Goal: Task Accomplishment & Management: Manage account settings

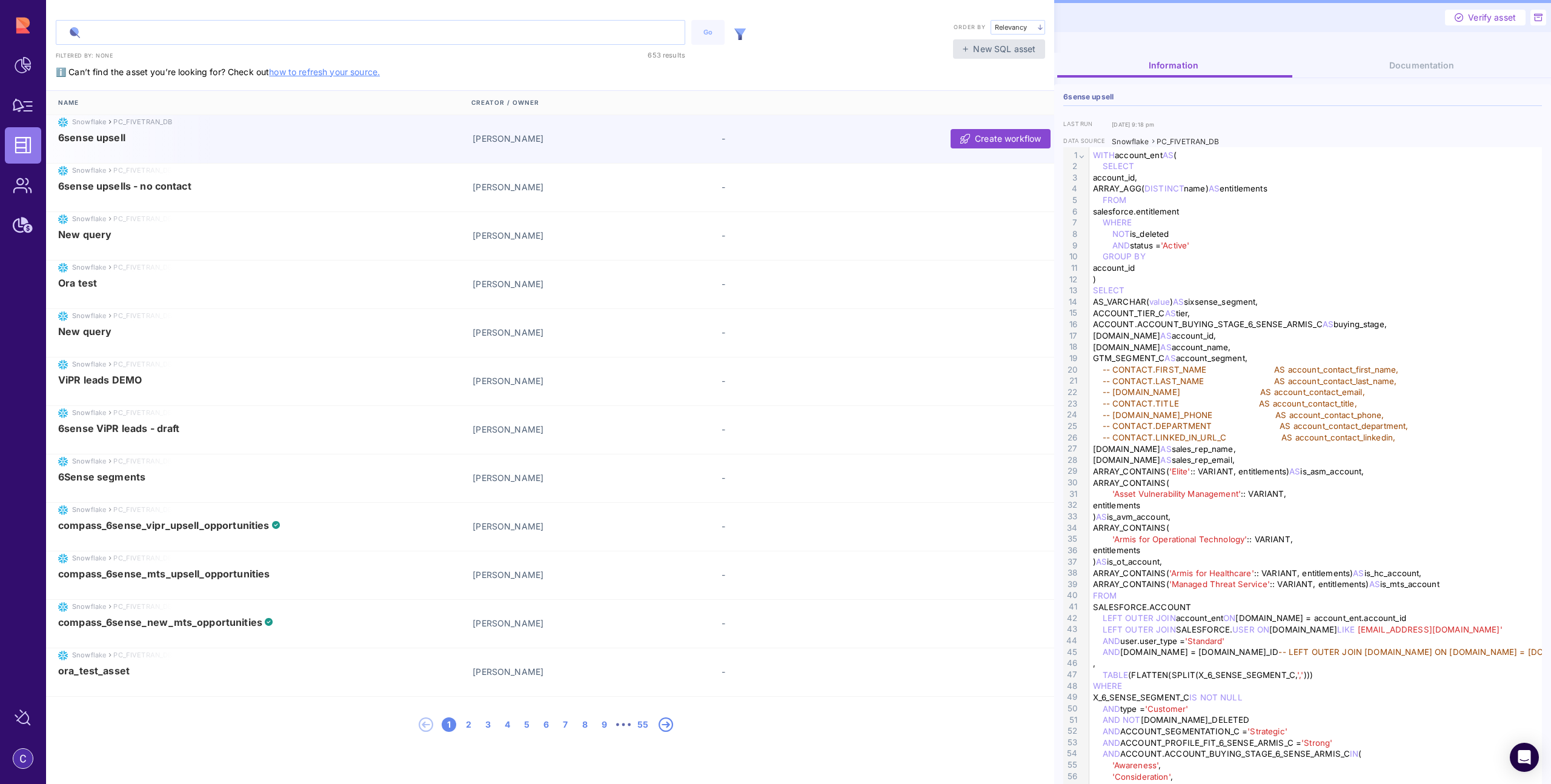
click at [226, 37] on input "text" at bounding box center [370, 32] width 628 height 23
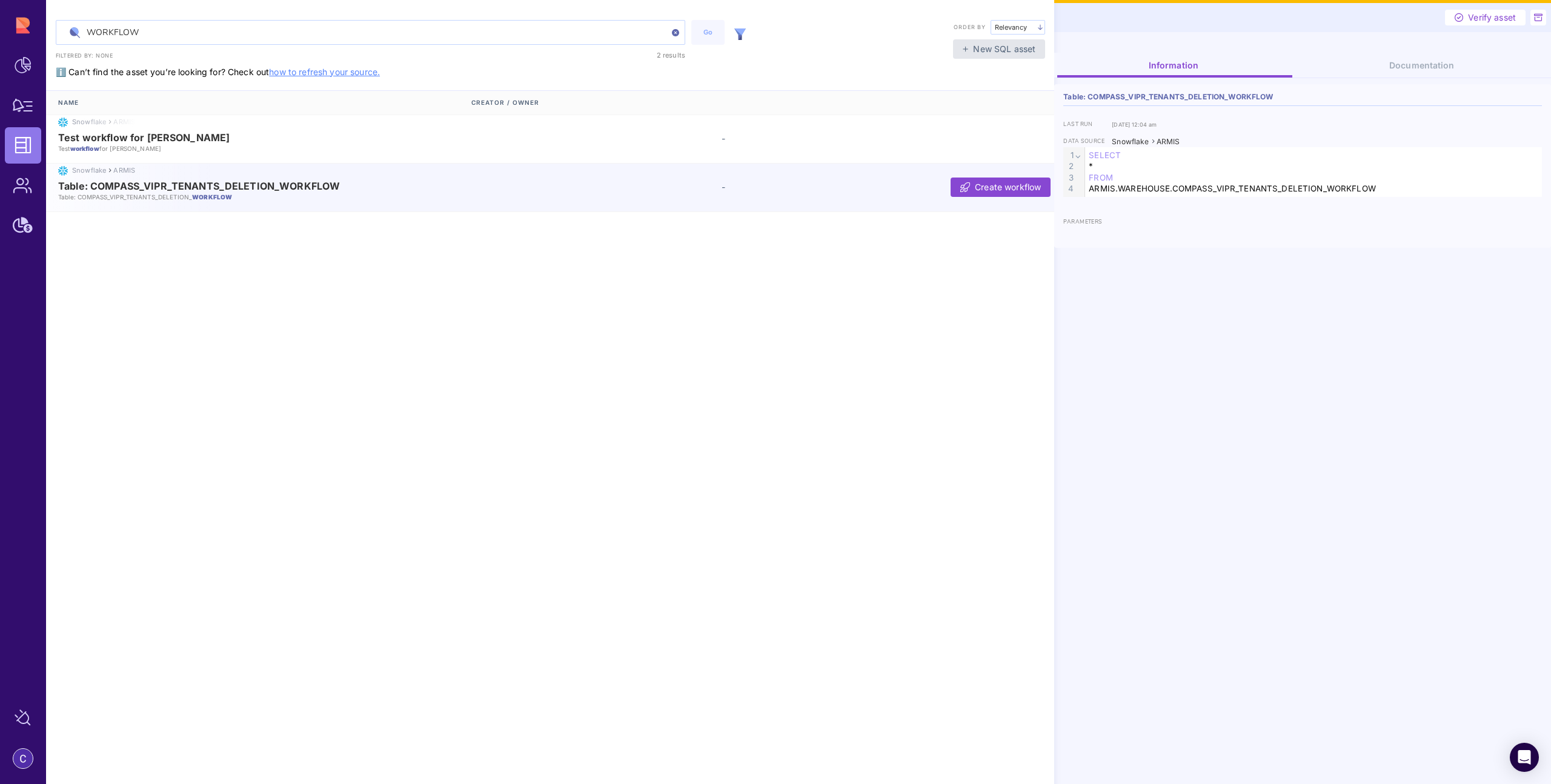
type input "WORKFLOW"
click at [146, 193] on p "Table: COMPASS_VIPR_TENANTS_DELETION_ WORKFLOW" at bounding box center [257, 197] width 398 height 9
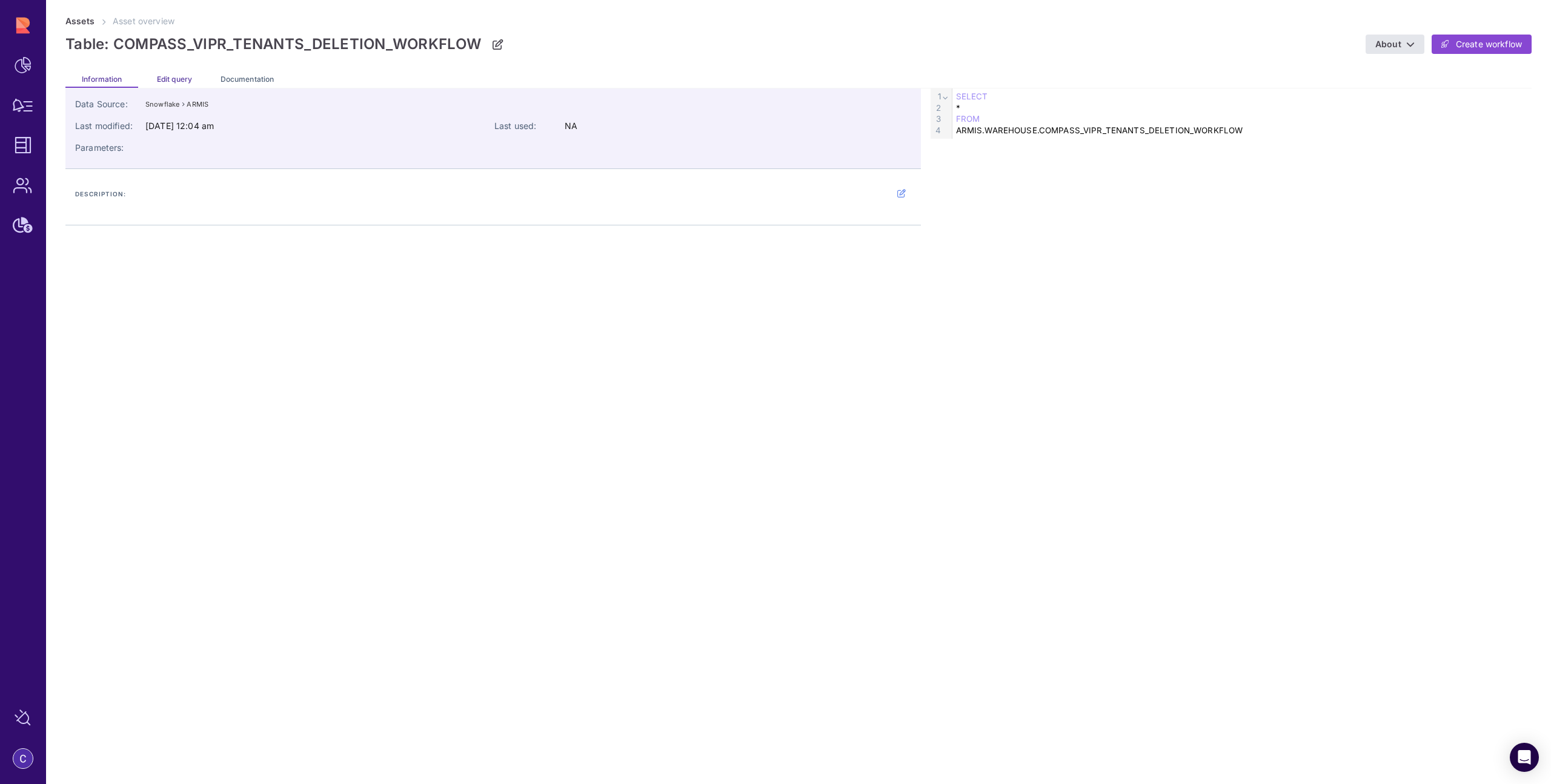
click at [167, 77] on span "Edit query" at bounding box center [174, 80] width 35 height 9
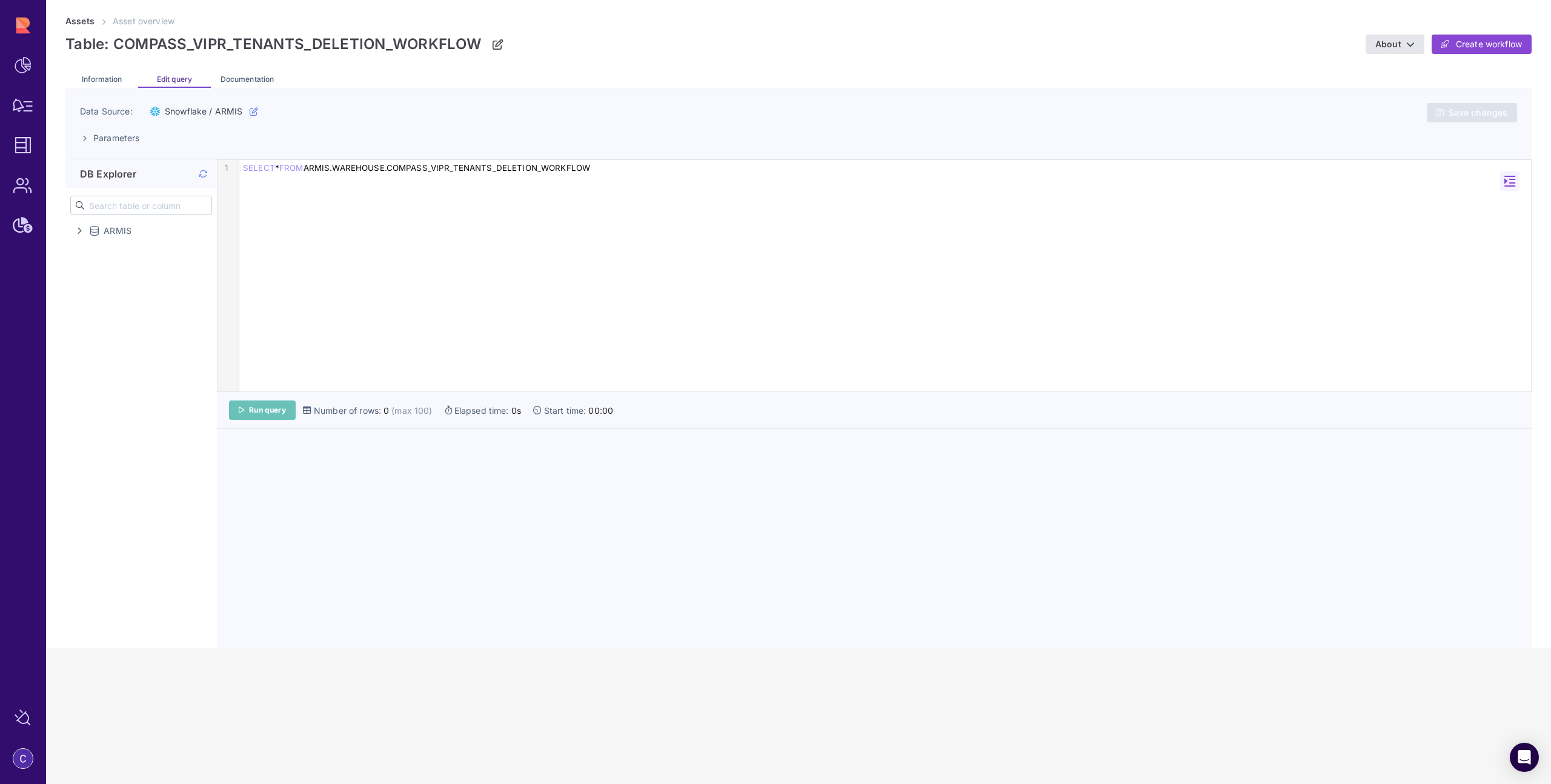
click at [266, 412] on span "Run query" at bounding box center [267, 410] width 37 height 9
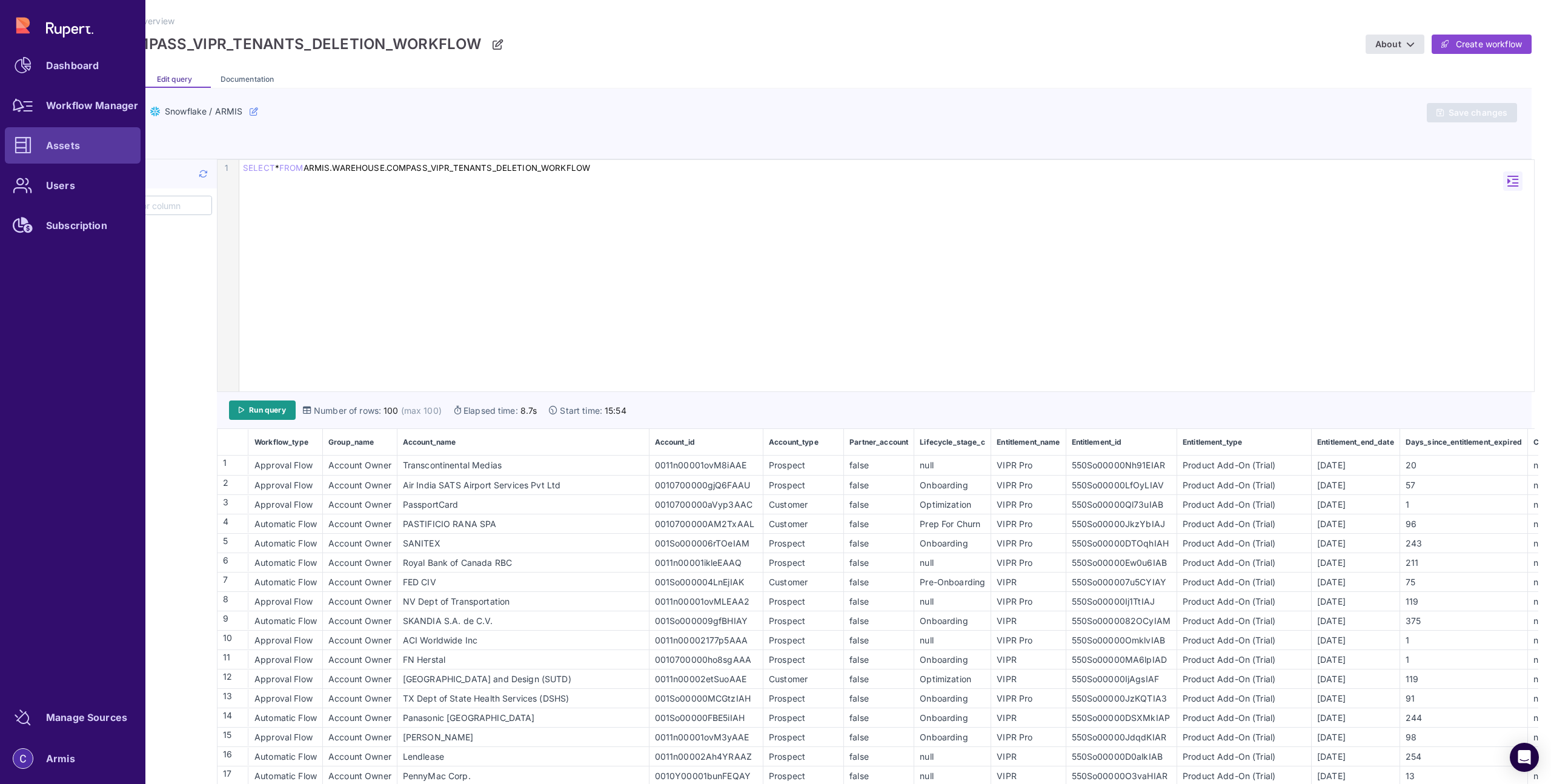
click at [20, 137] on icon at bounding box center [23, 146] width 17 height 17
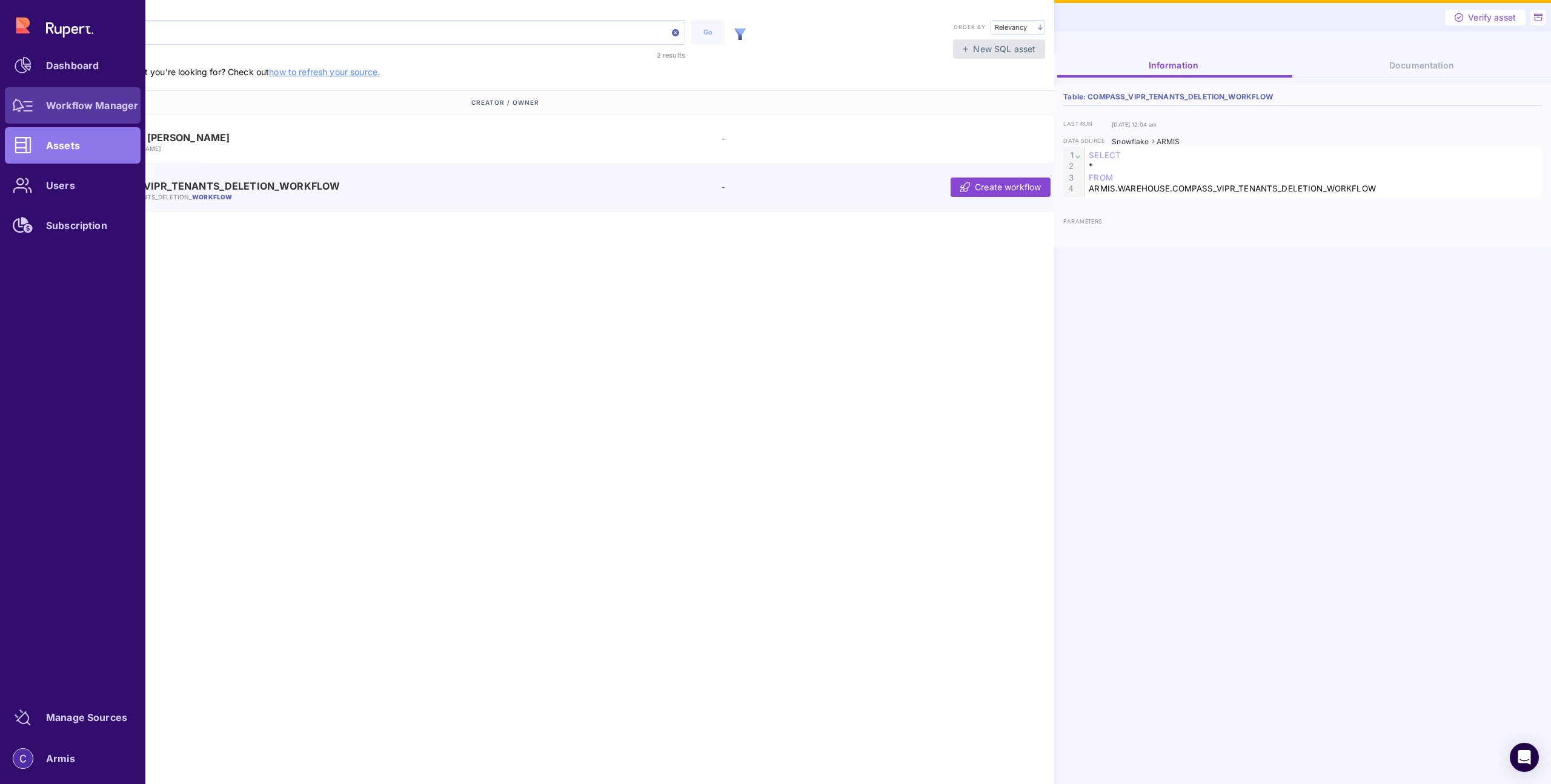
click at [20, 107] on icon at bounding box center [23, 105] width 20 height 13
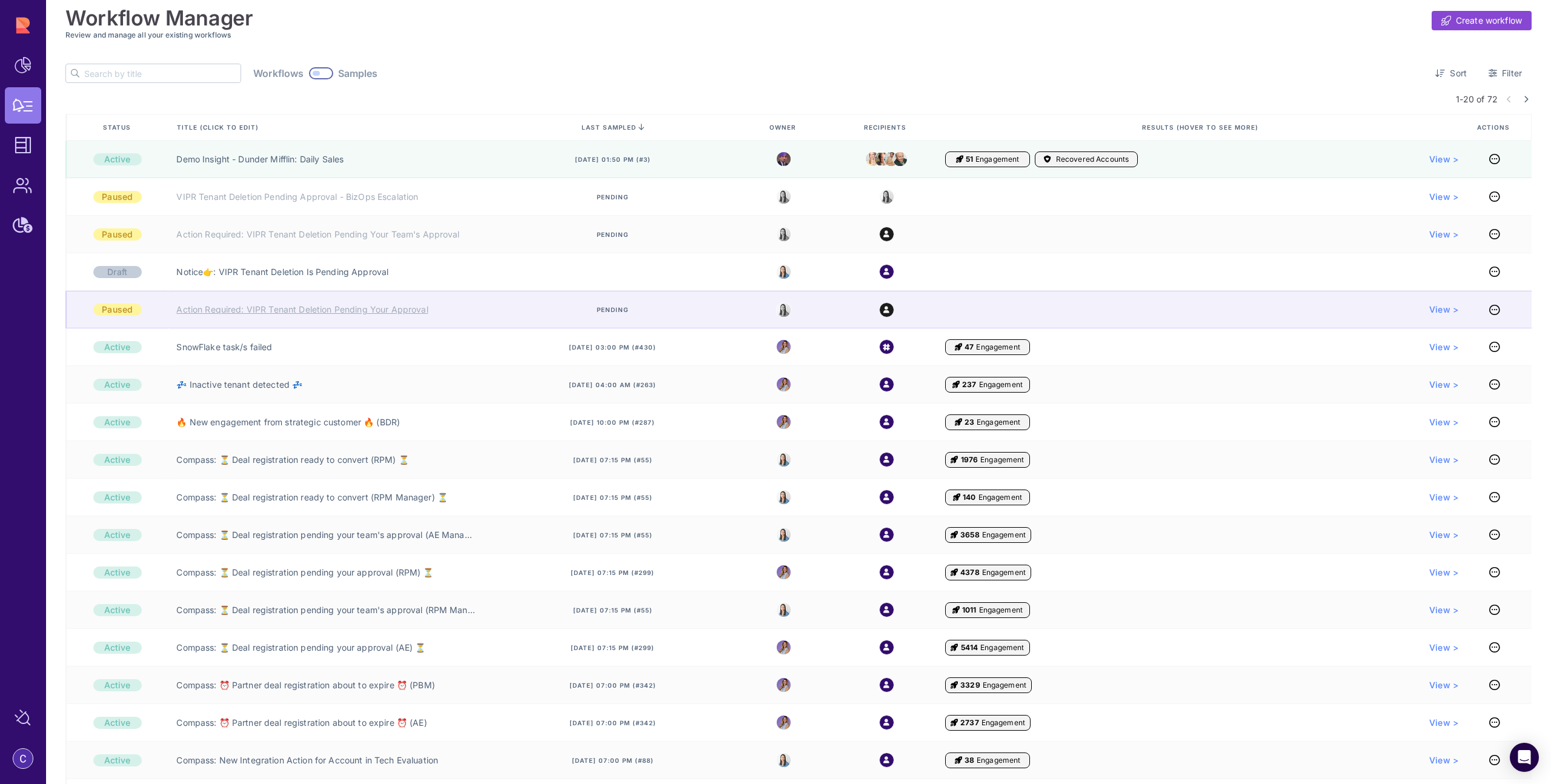
click at [289, 312] on link "Action Required: VIPR Tenant Deletion Pending Your Approval" at bounding box center [302, 310] width 251 height 12
click at [1489, 310] on icon at bounding box center [1495, 310] width 11 height 1
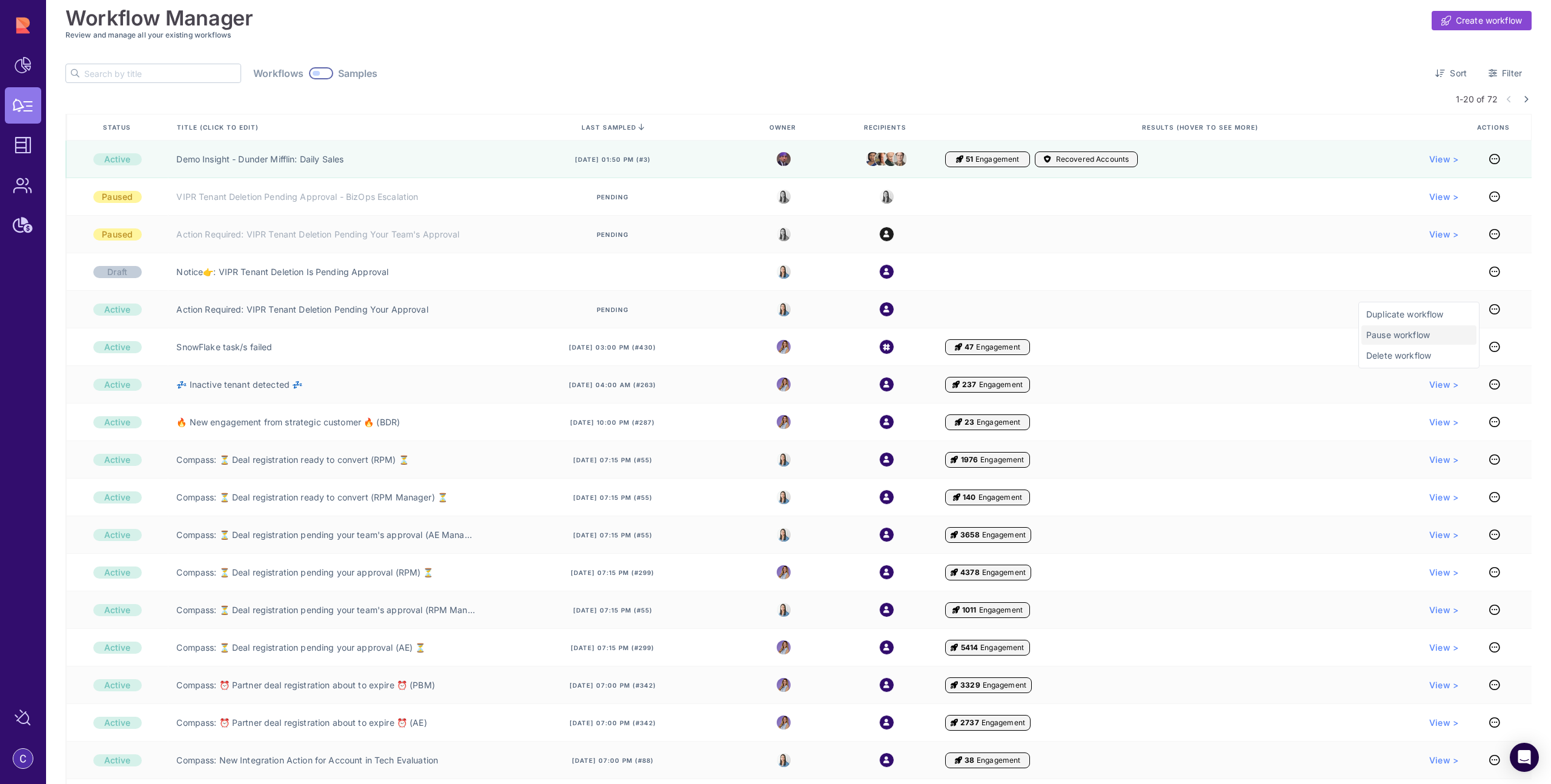
click at [1414, 338] on span "Pause workflow" at bounding box center [1418, 335] width 105 height 12
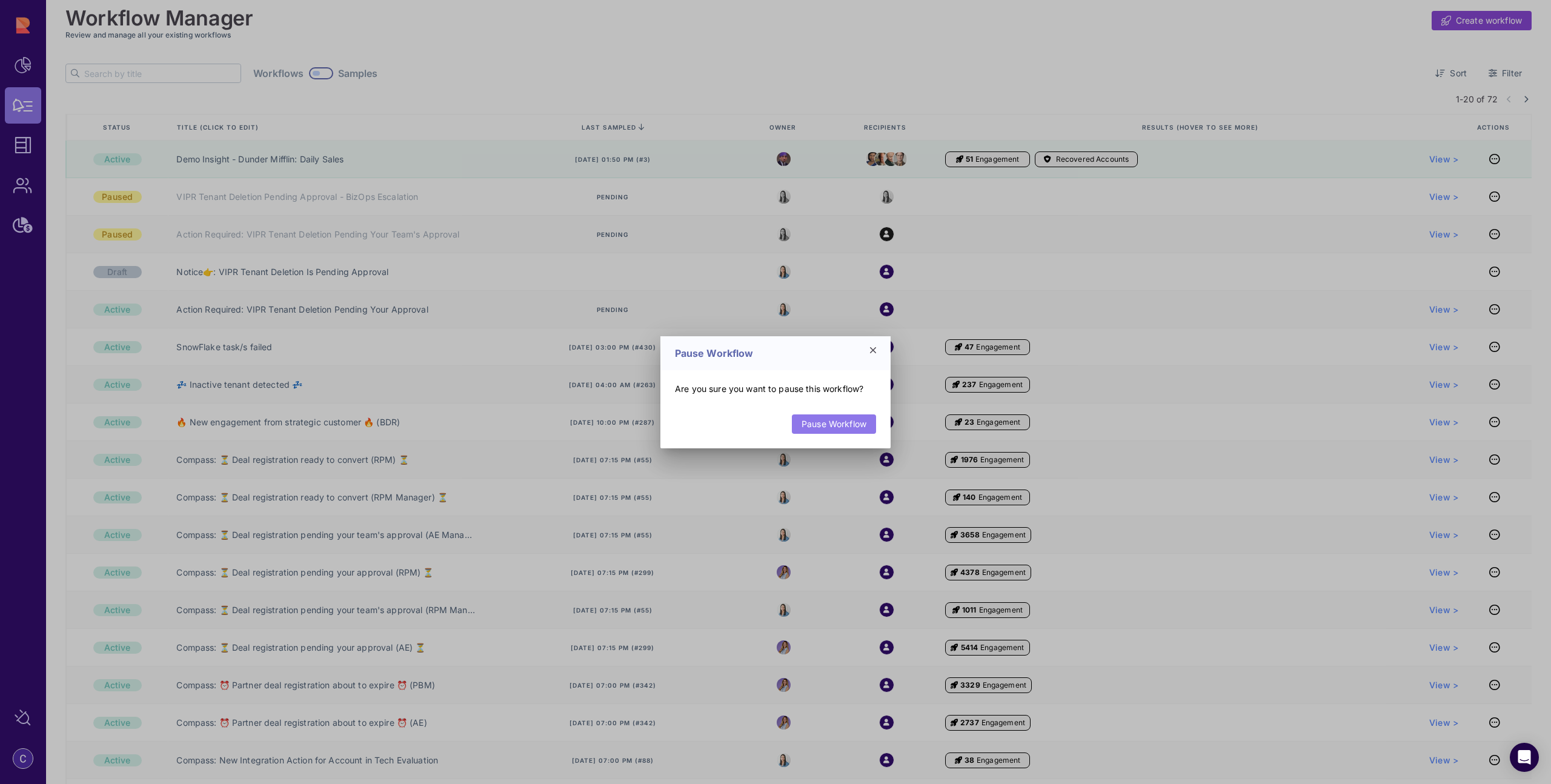
click at [853, 421] on link "Pause Workflow" at bounding box center [834, 424] width 84 height 20
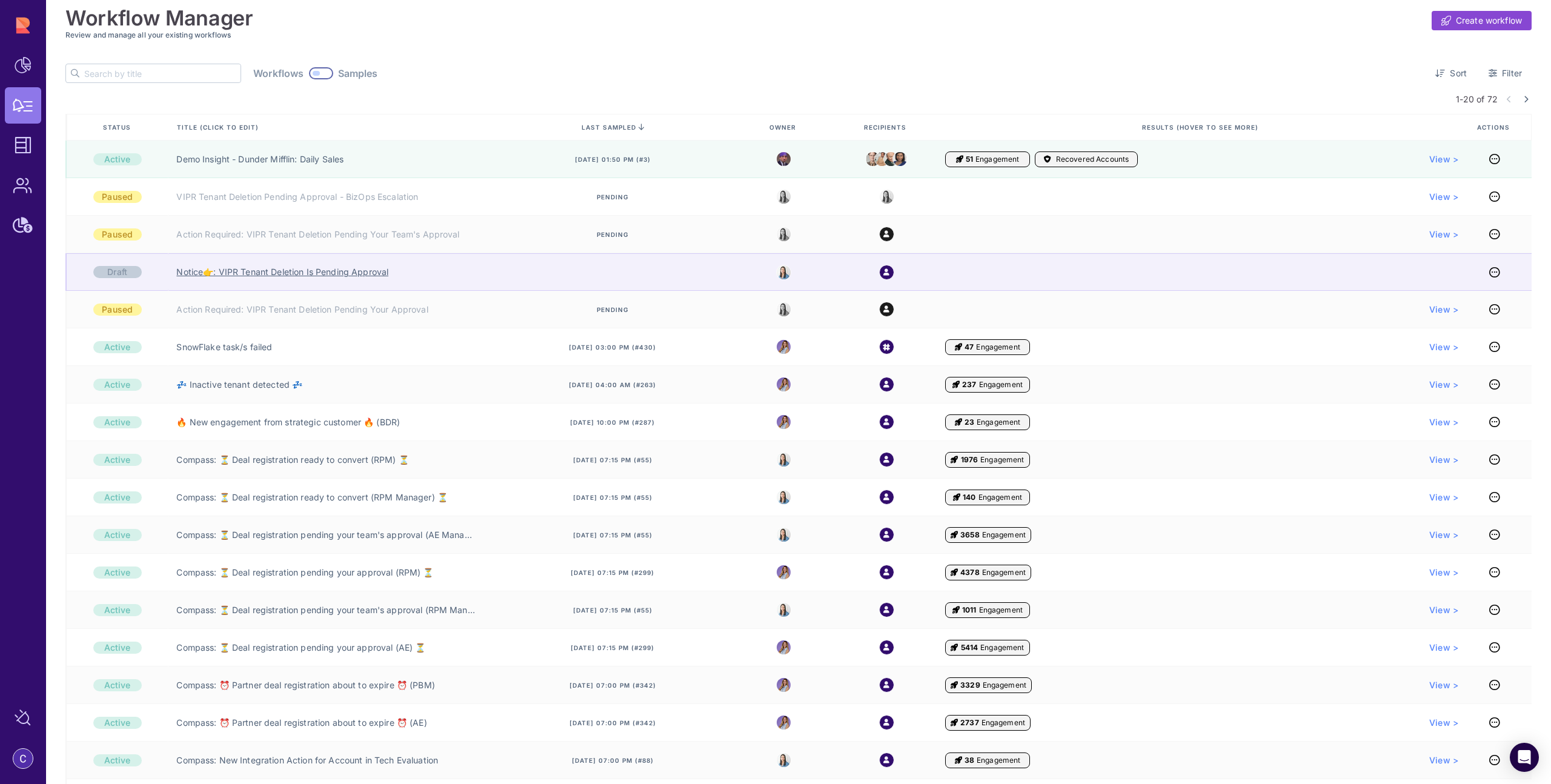
click at [336, 275] on link "Notice👉: VIPR Tenant Deletion Is Pending Approval" at bounding box center [282, 272] width 212 height 12
click at [1495, 273] on icon at bounding box center [1495, 272] width 11 height 1
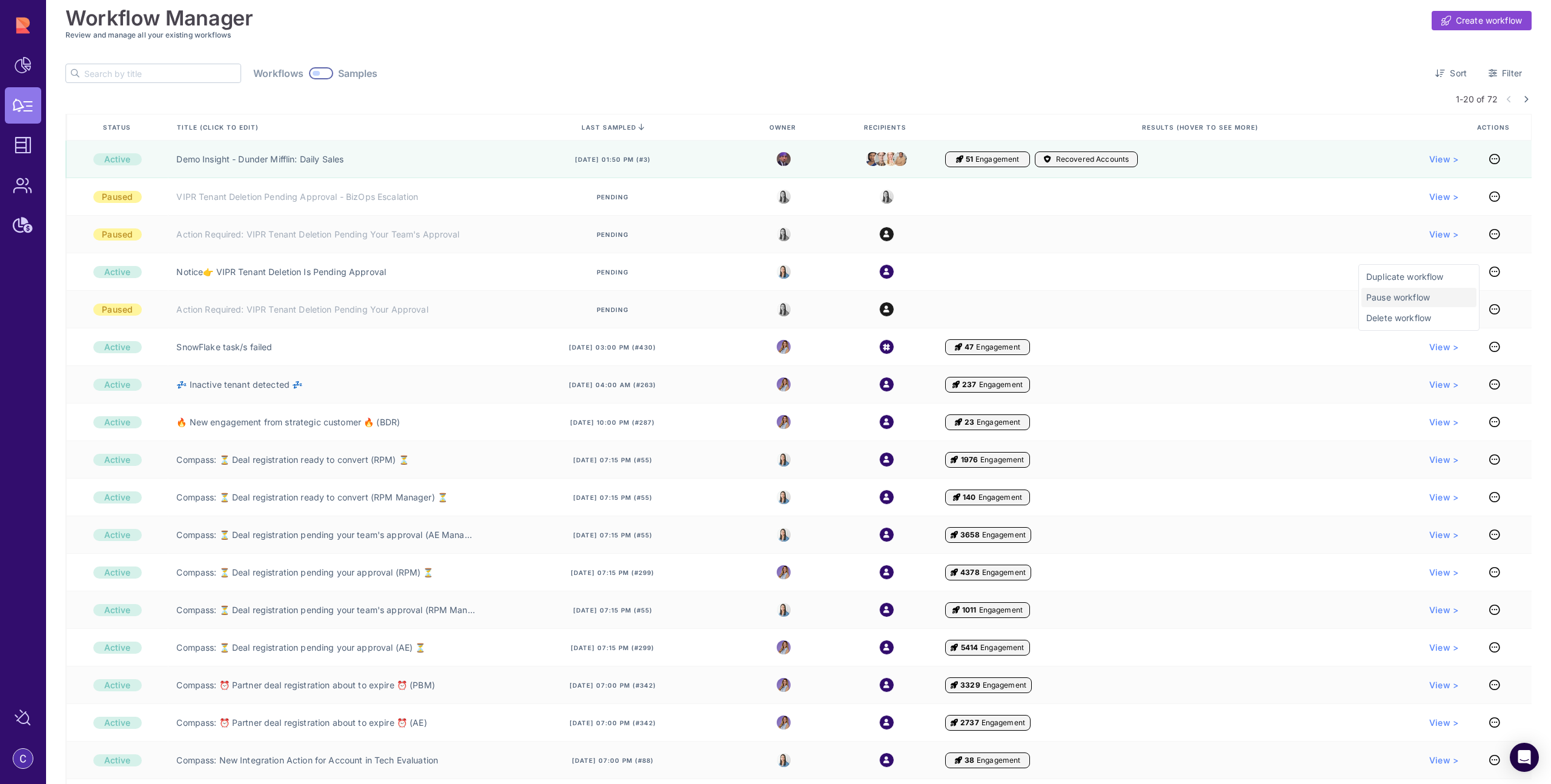
click at [1421, 299] on span "Pause workflow" at bounding box center [1418, 298] width 105 height 12
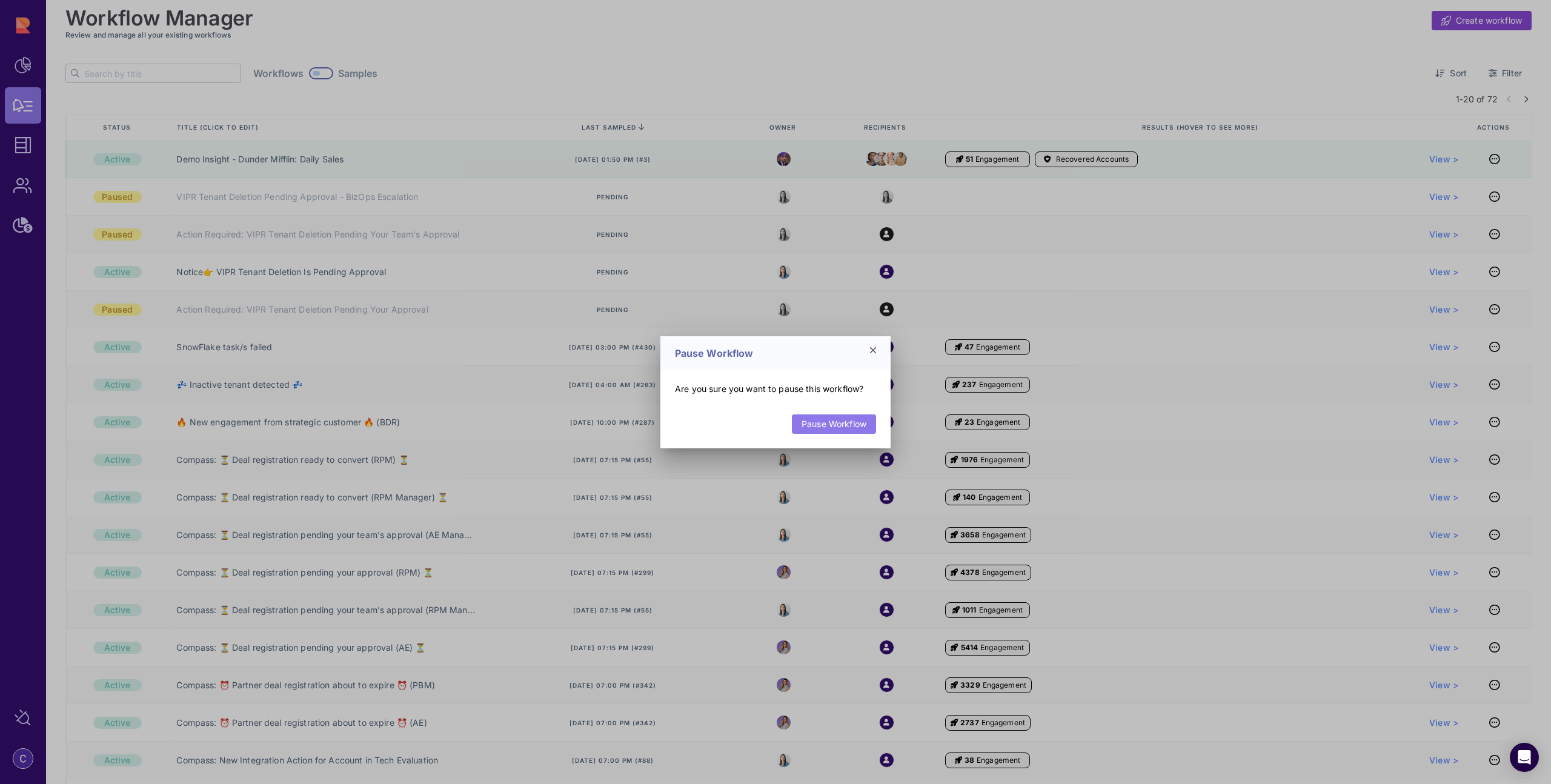
click at [856, 427] on link "Pause Workflow" at bounding box center [834, 424] width 84 height 20
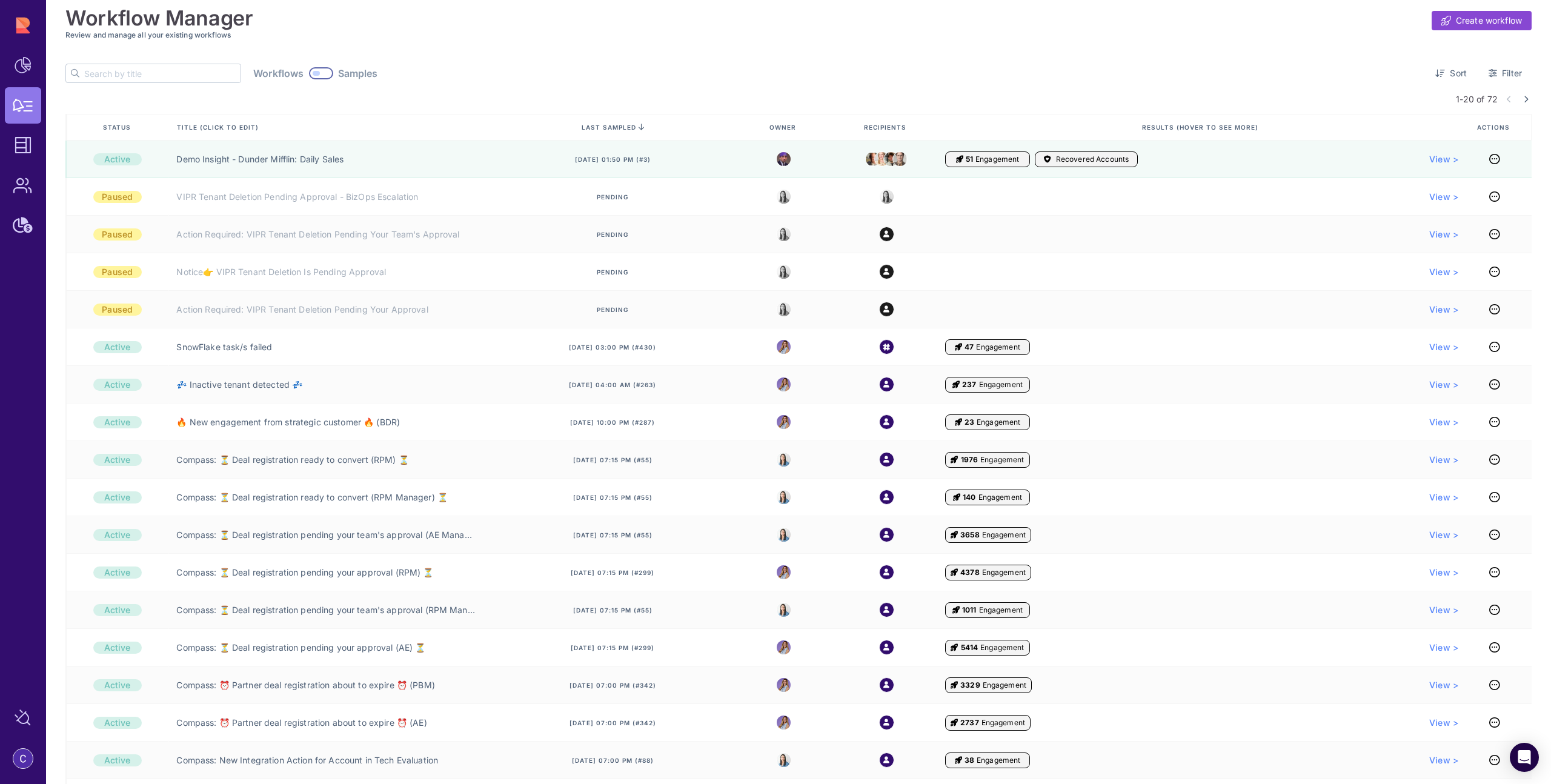
click at [130, 76] on input "text" at bounding box center [162, 73] width 156 height 18
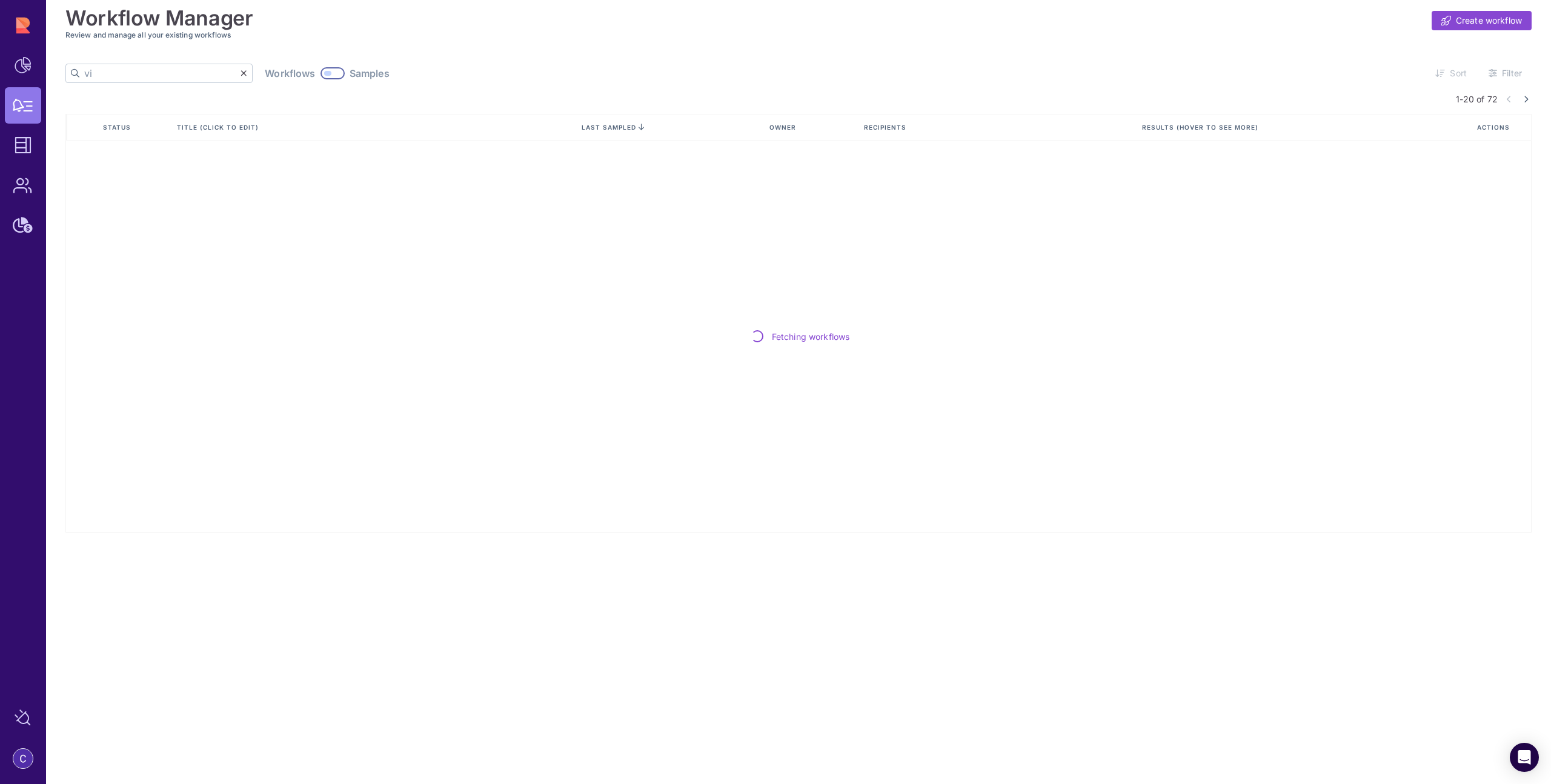
type input "v"
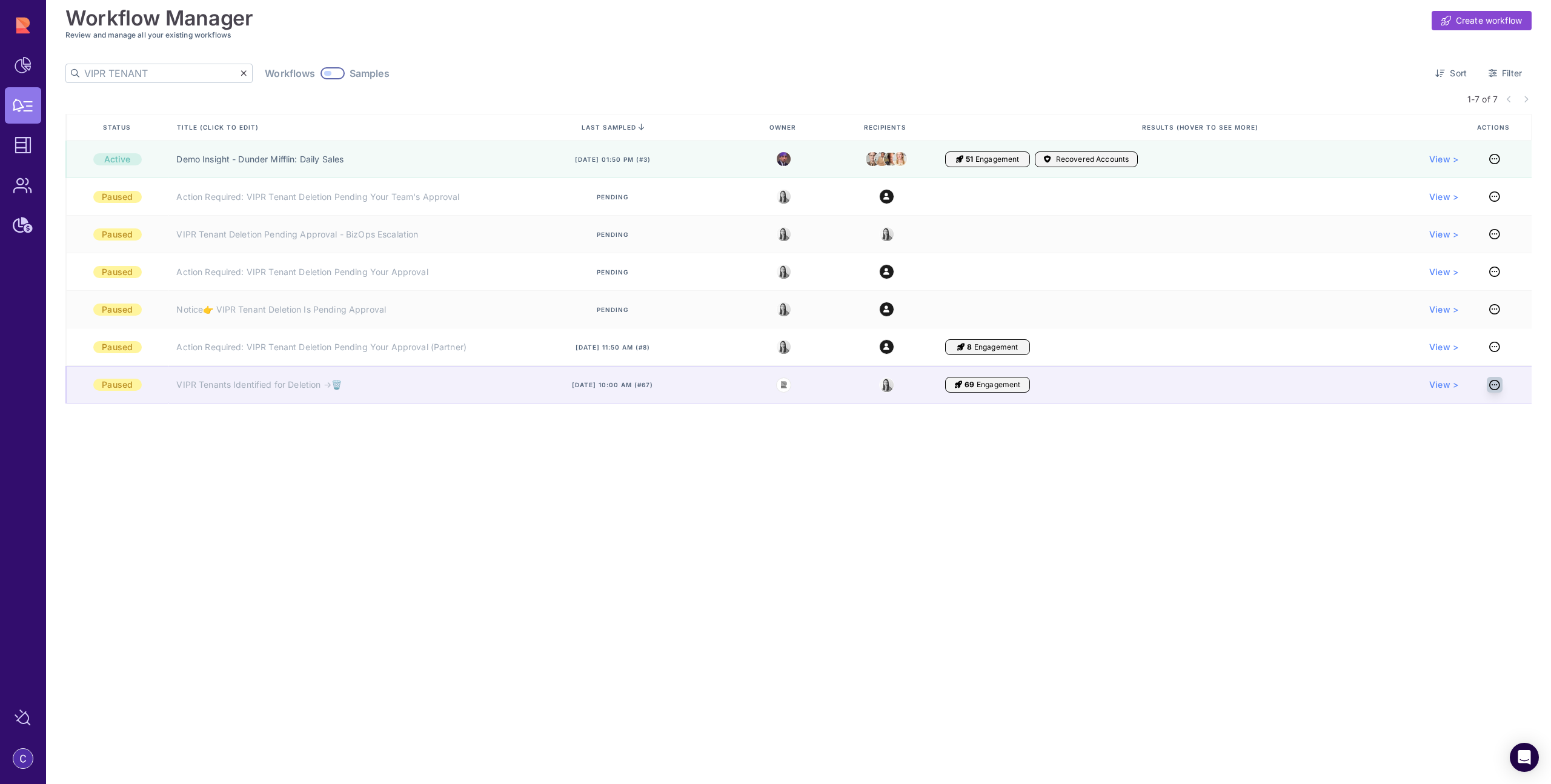
type input "VIPR TENANT"
click at [1494, 385] on icon at bounding box center [1495, 385] width 11 height 1
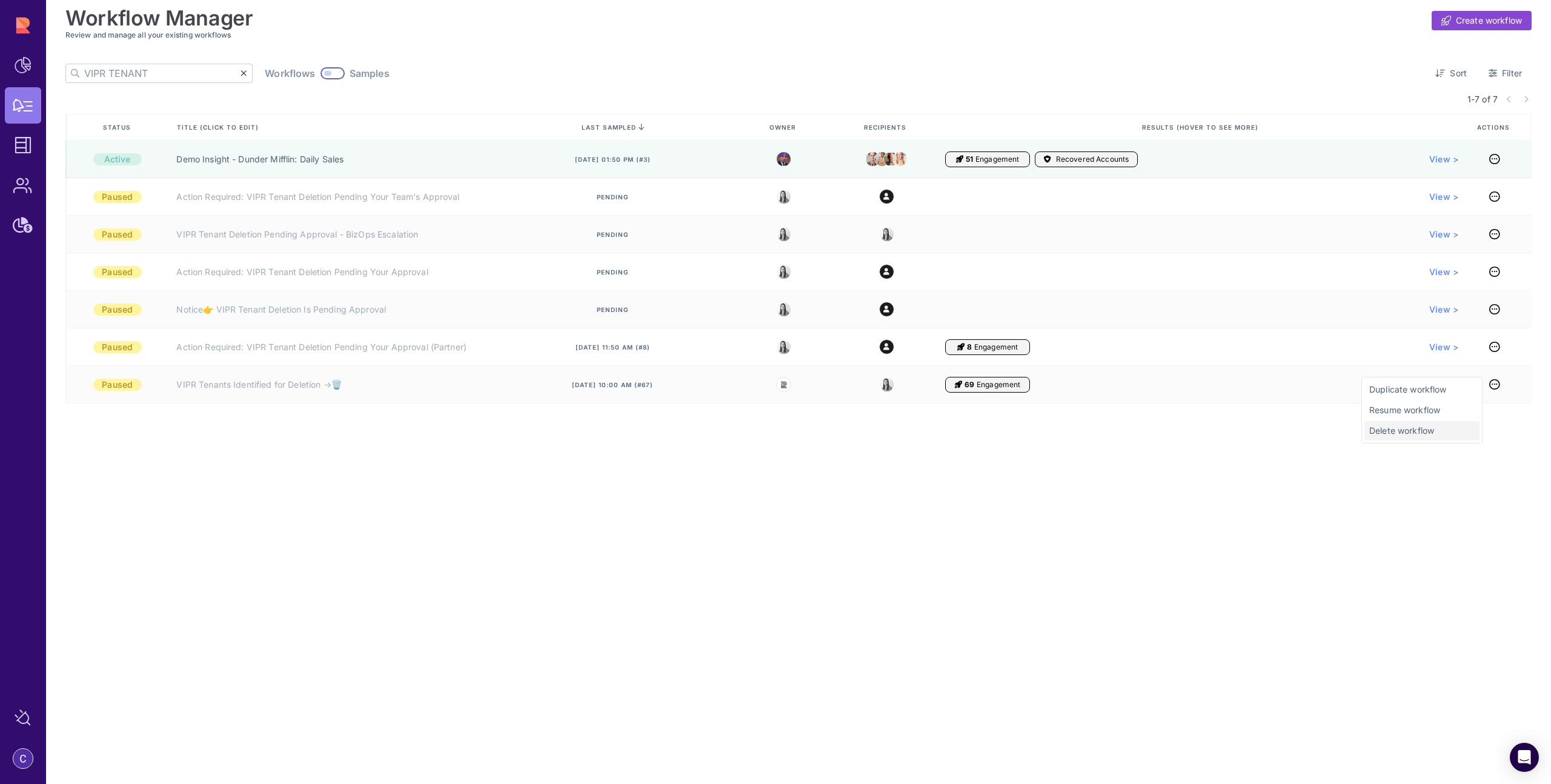
click at [1426, 431] on span "Delete workflow" at bounding box center [1421, 431] width 105 height 12
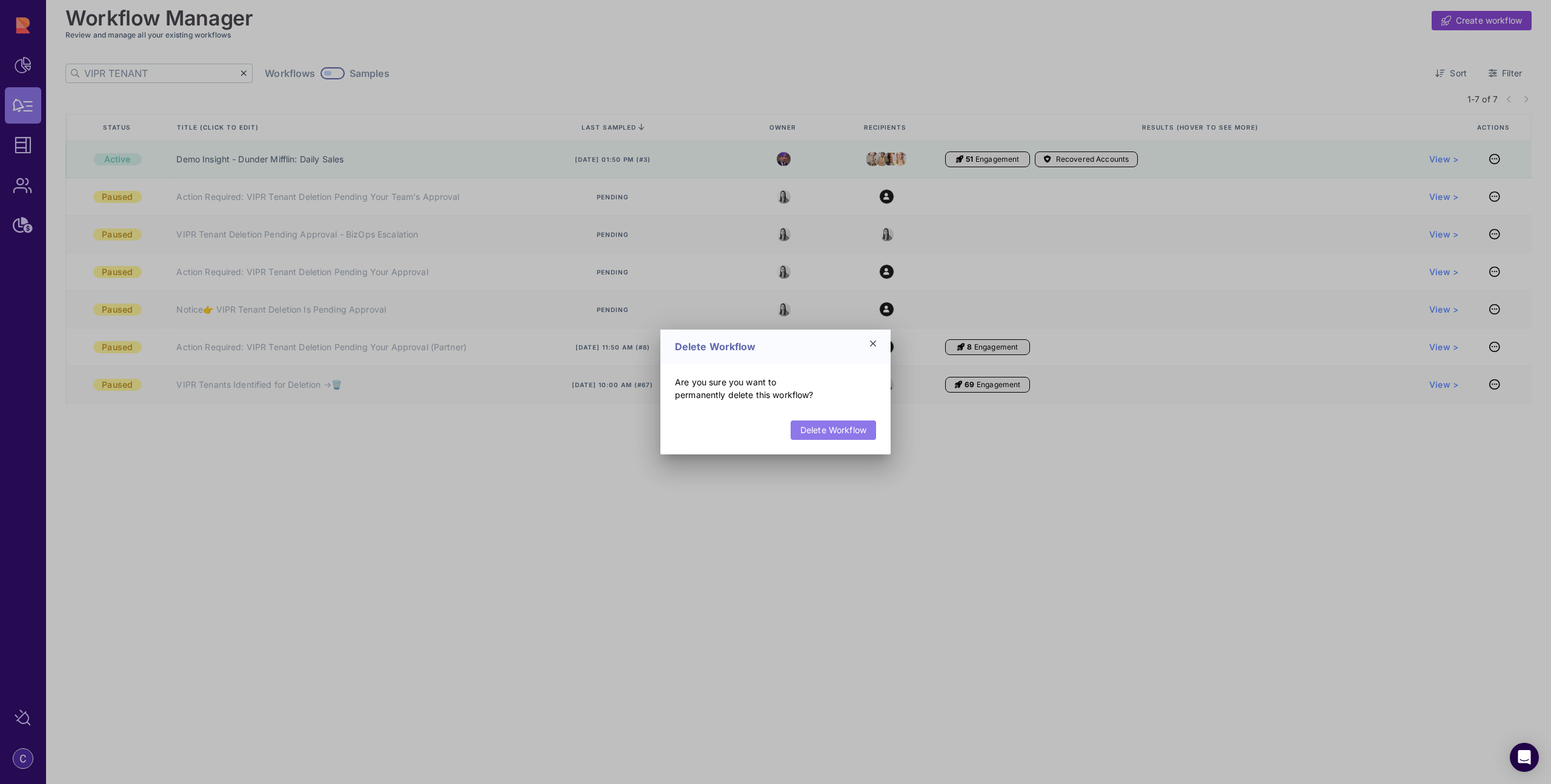
click at [824, 427] on link "Delete Workflow" at bounding box center [834, 430] width 86 height 20
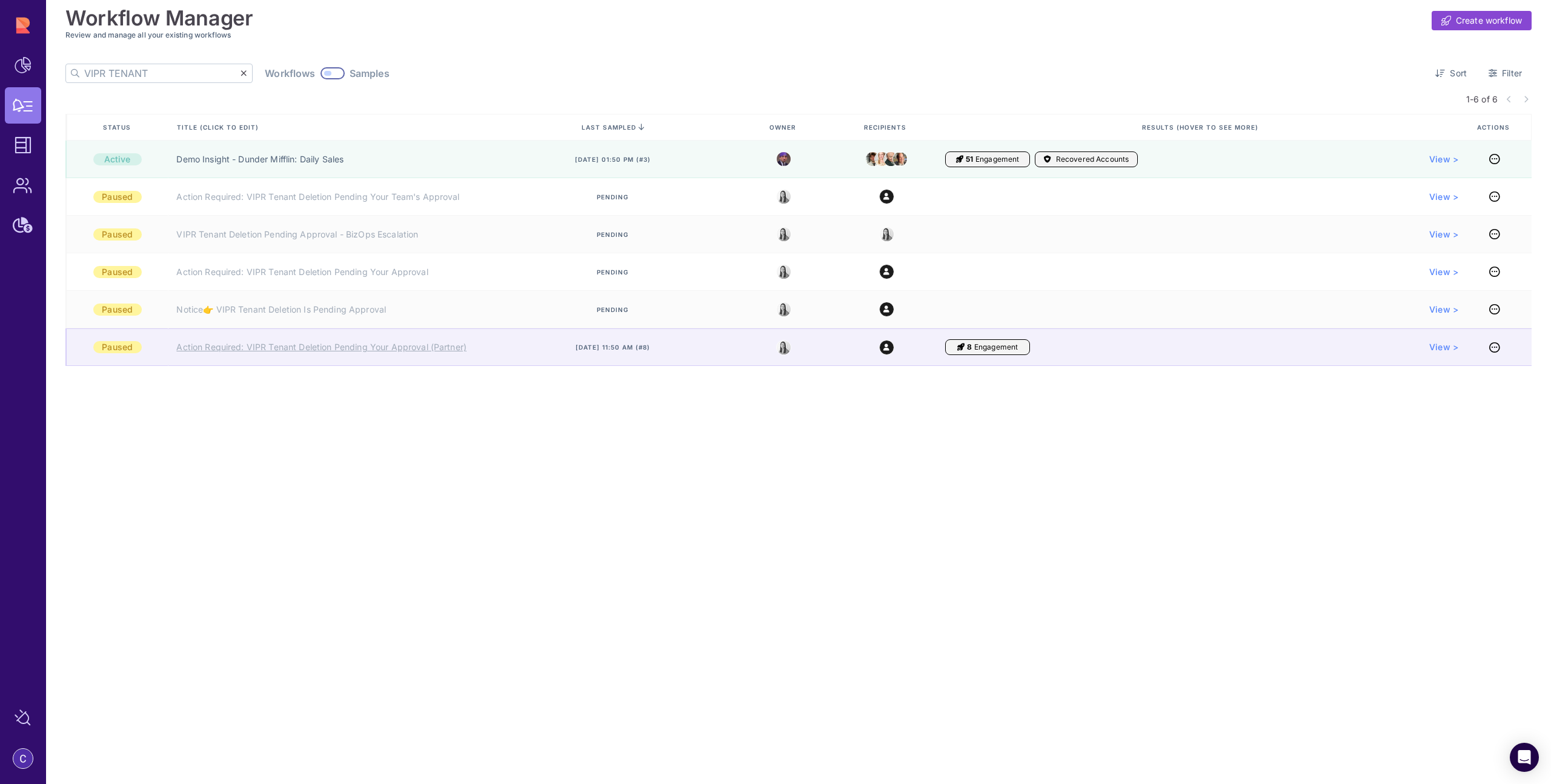
click at [319, 348] on link "Action Required: VIPR Tenant Deletion Pending Your Approval (Partner)" at bounding box center [321, 347] width 290 height 12
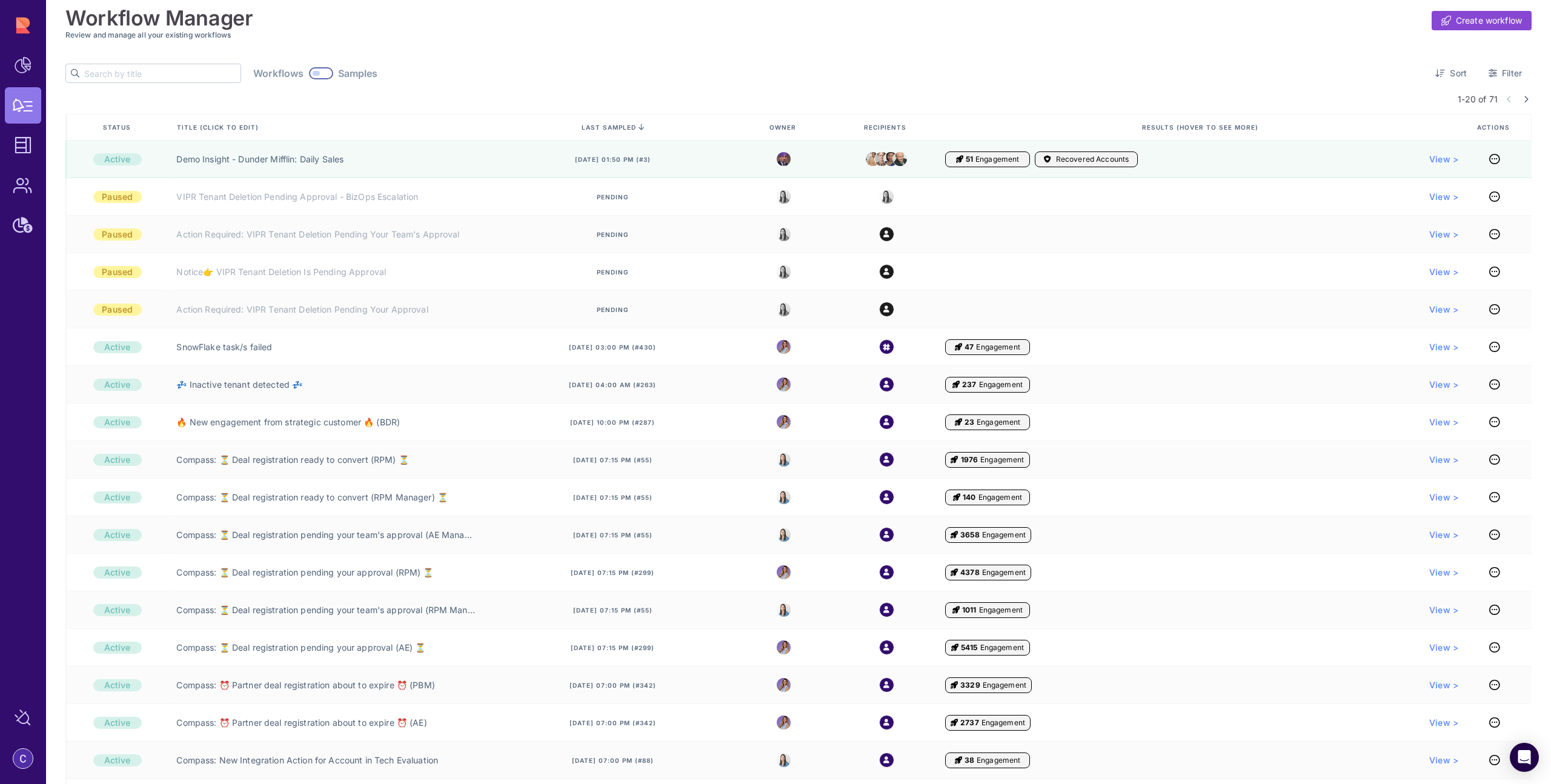
click at [140, 75] on input "text" at bounding box center [162, 73] width 156 height 18
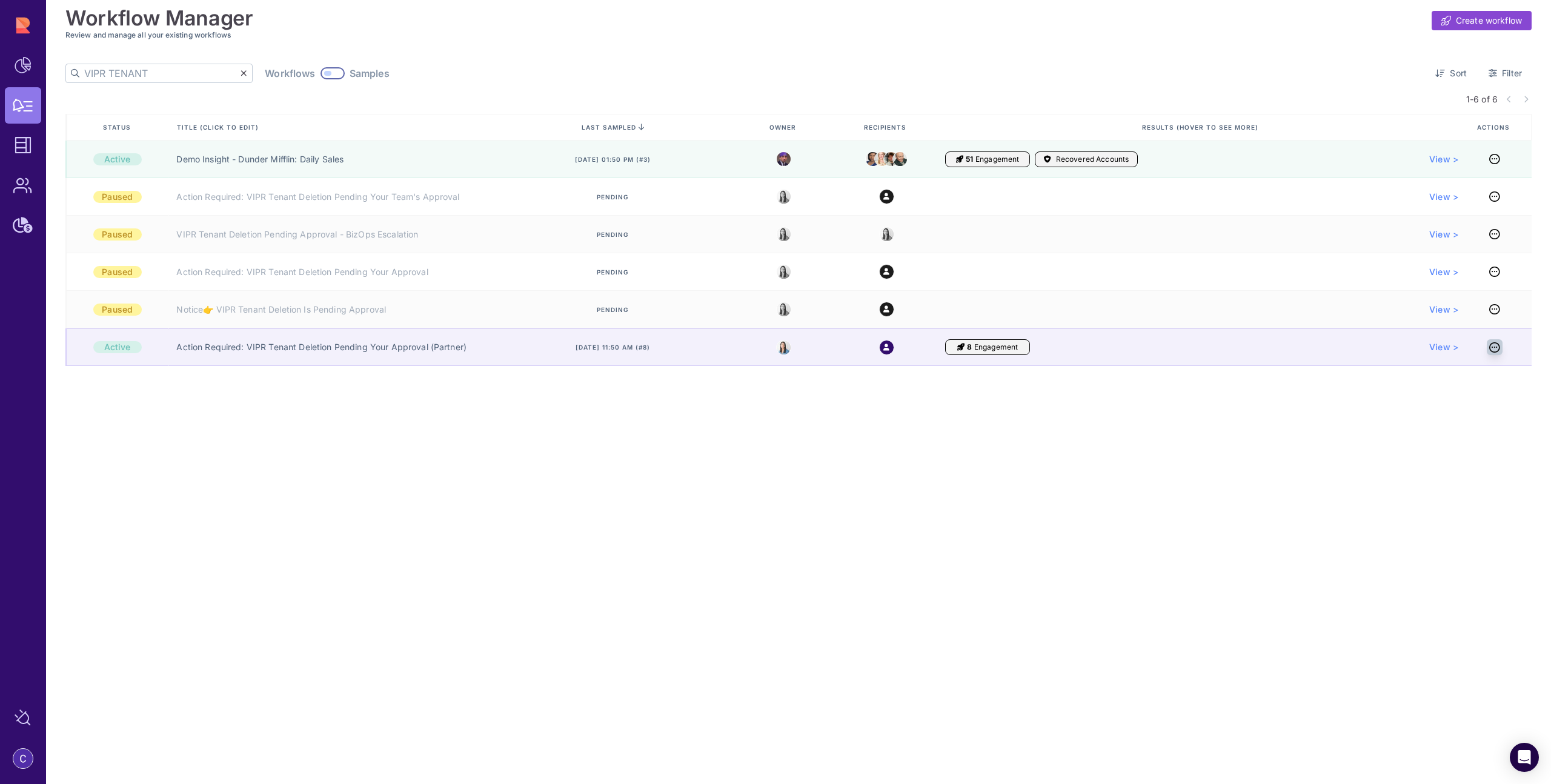
type input "VIPR TENANT"
click at [1496, 348] on icon at bounding box center [1495, 347] width 11 height 1
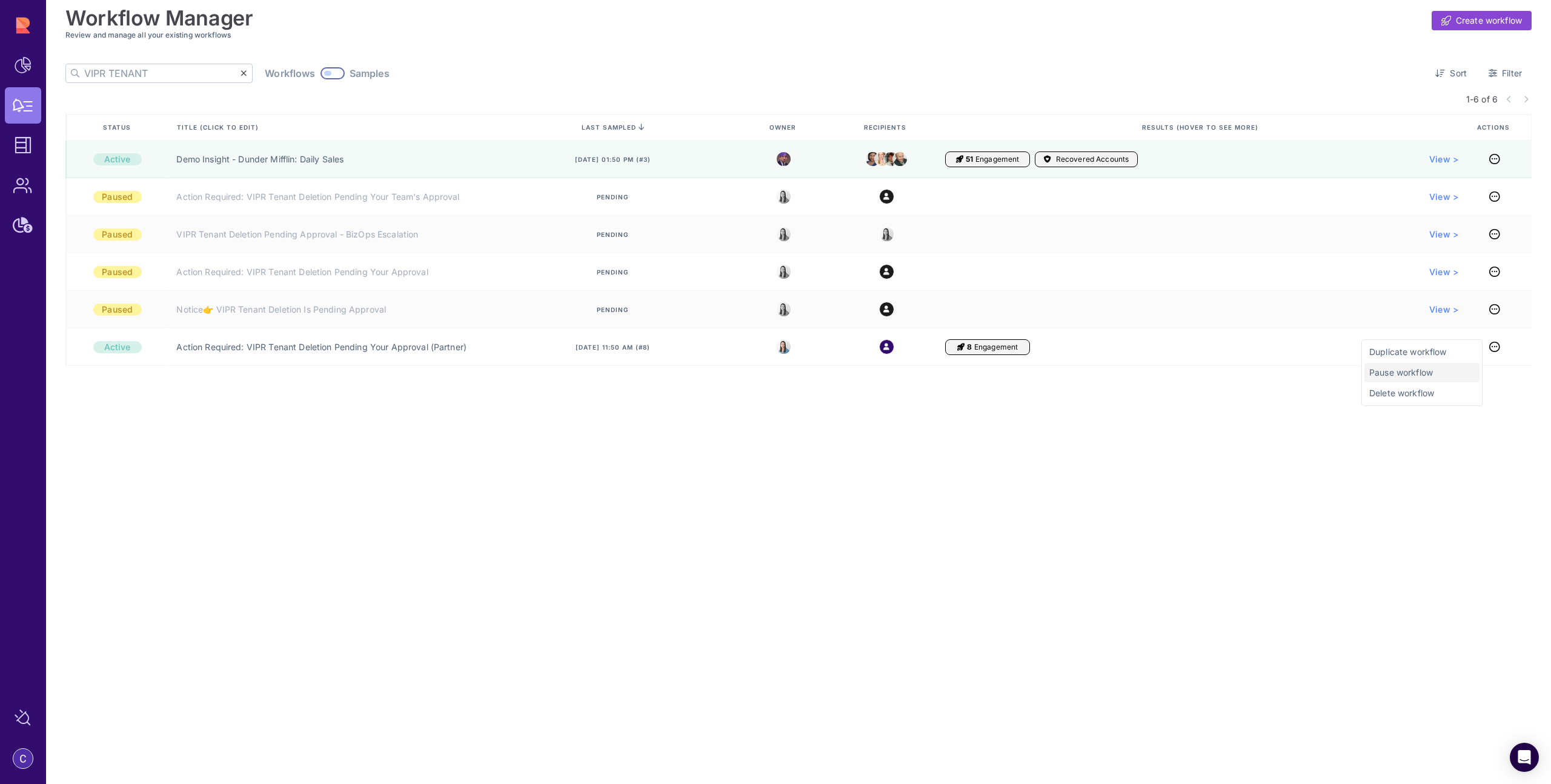
click at [1433, 371] on span "Pause workflow" at bounding box center [1421, 373] width 105 height 12
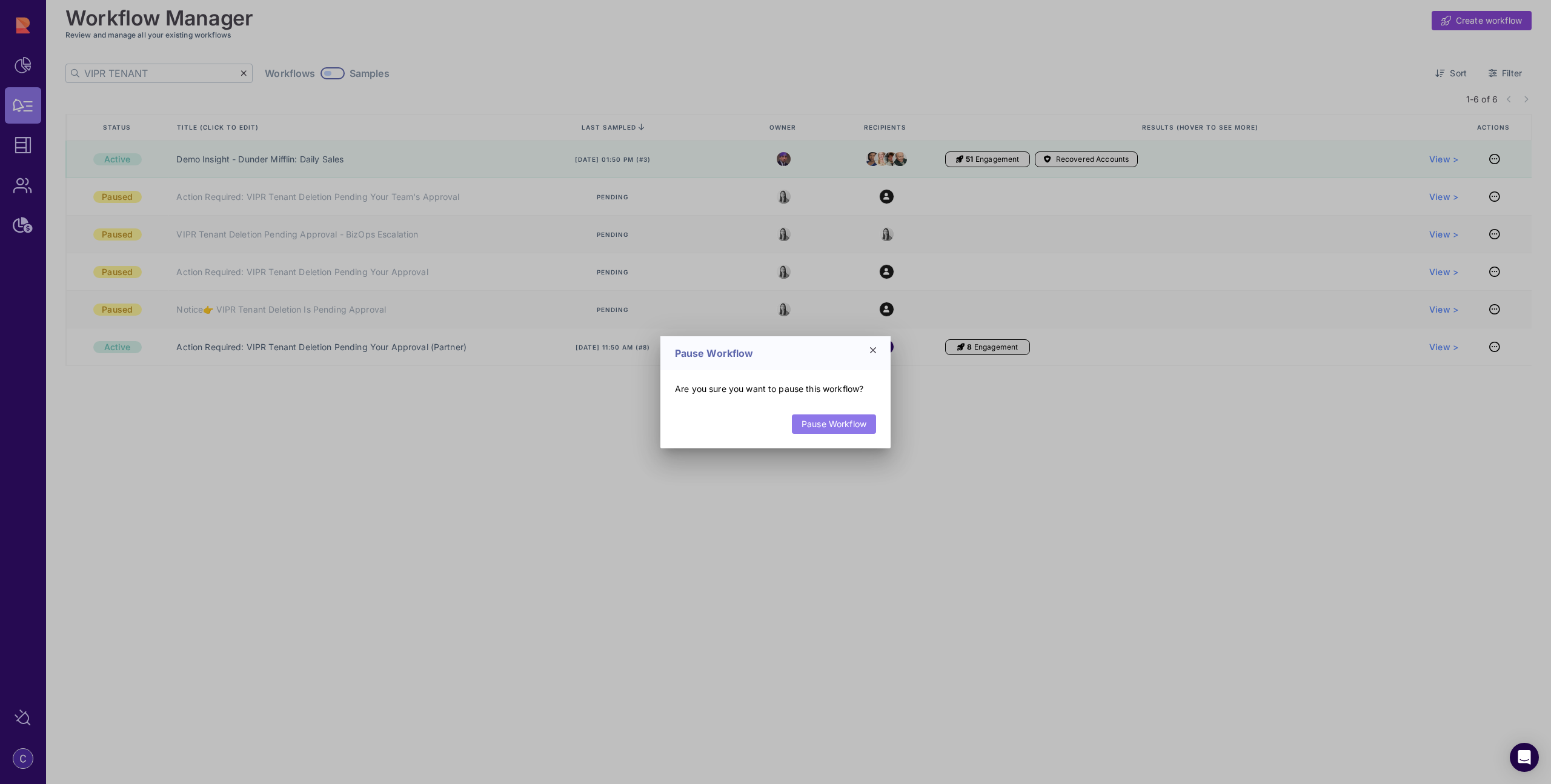
click at [823, 424] on link "Pause Workflow" at bounding box center [834, 424] width 84 height 20
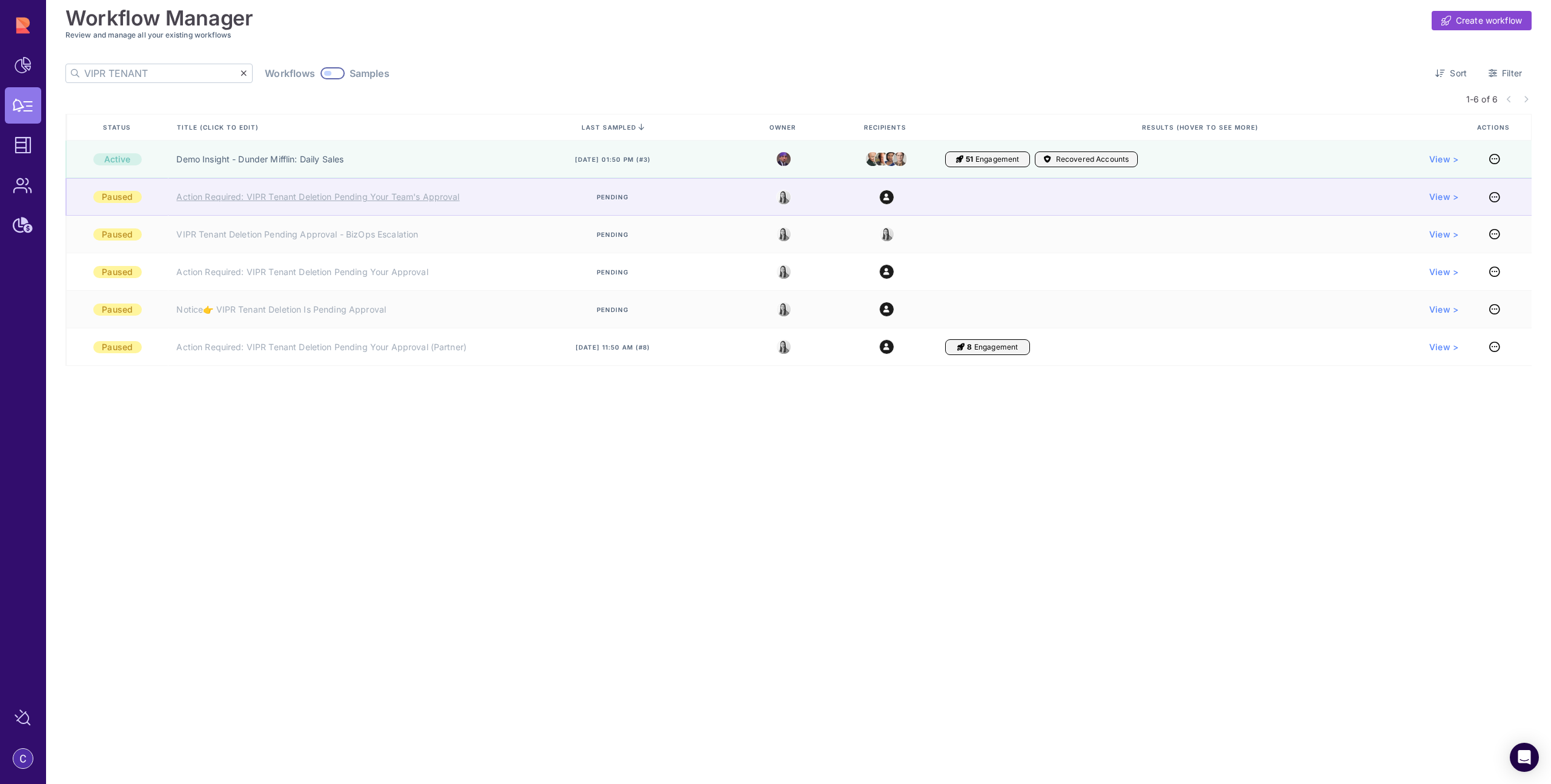
click at [421, 198] on link "Action Required: VIPR Tenant Deletion Pending Your Team's Approval" at bounding box center [318, 197] width 283 height 12
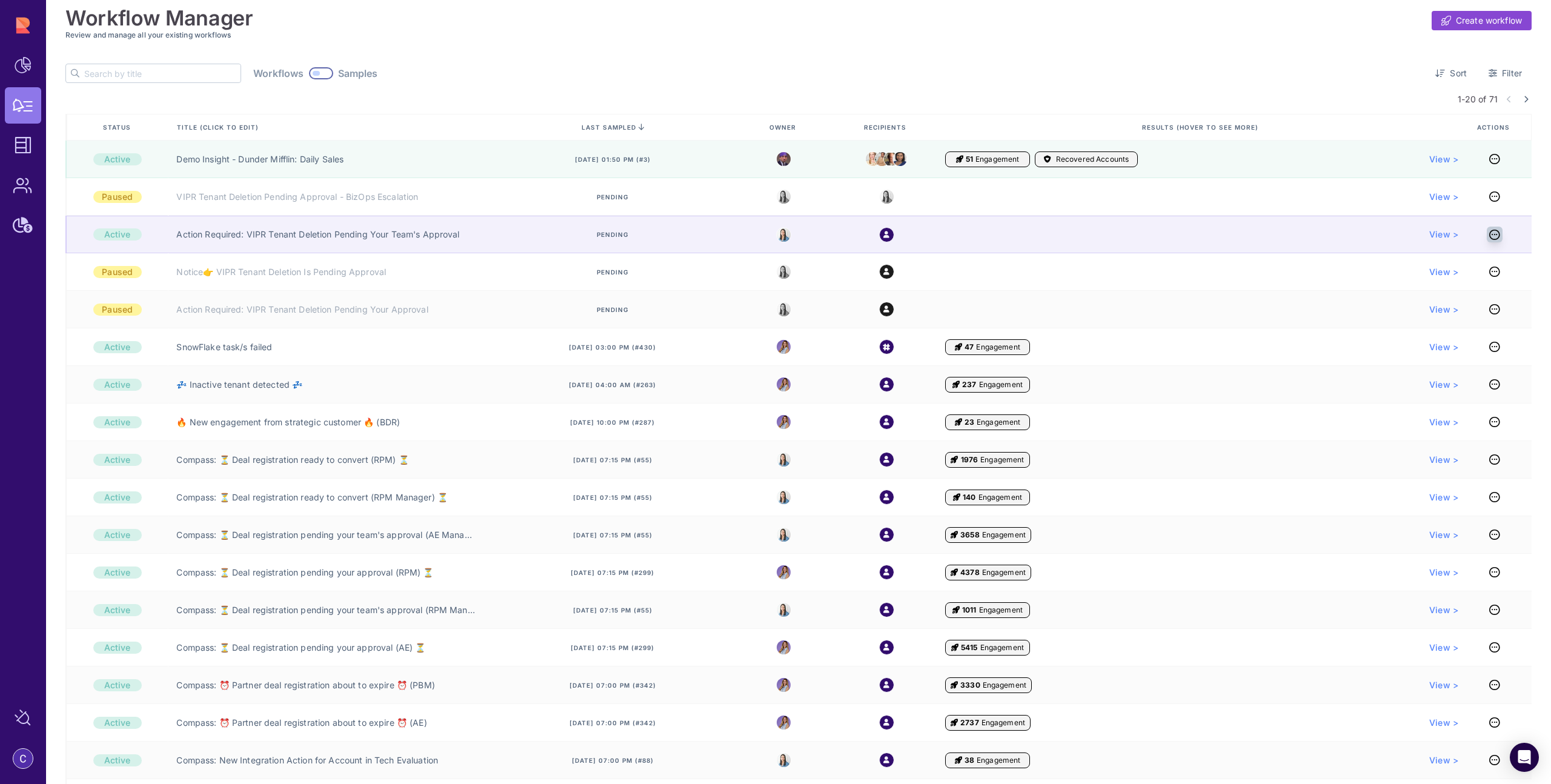
click at [1492, 235] on icon at bounding box center [1495, 235] width 11 height 1
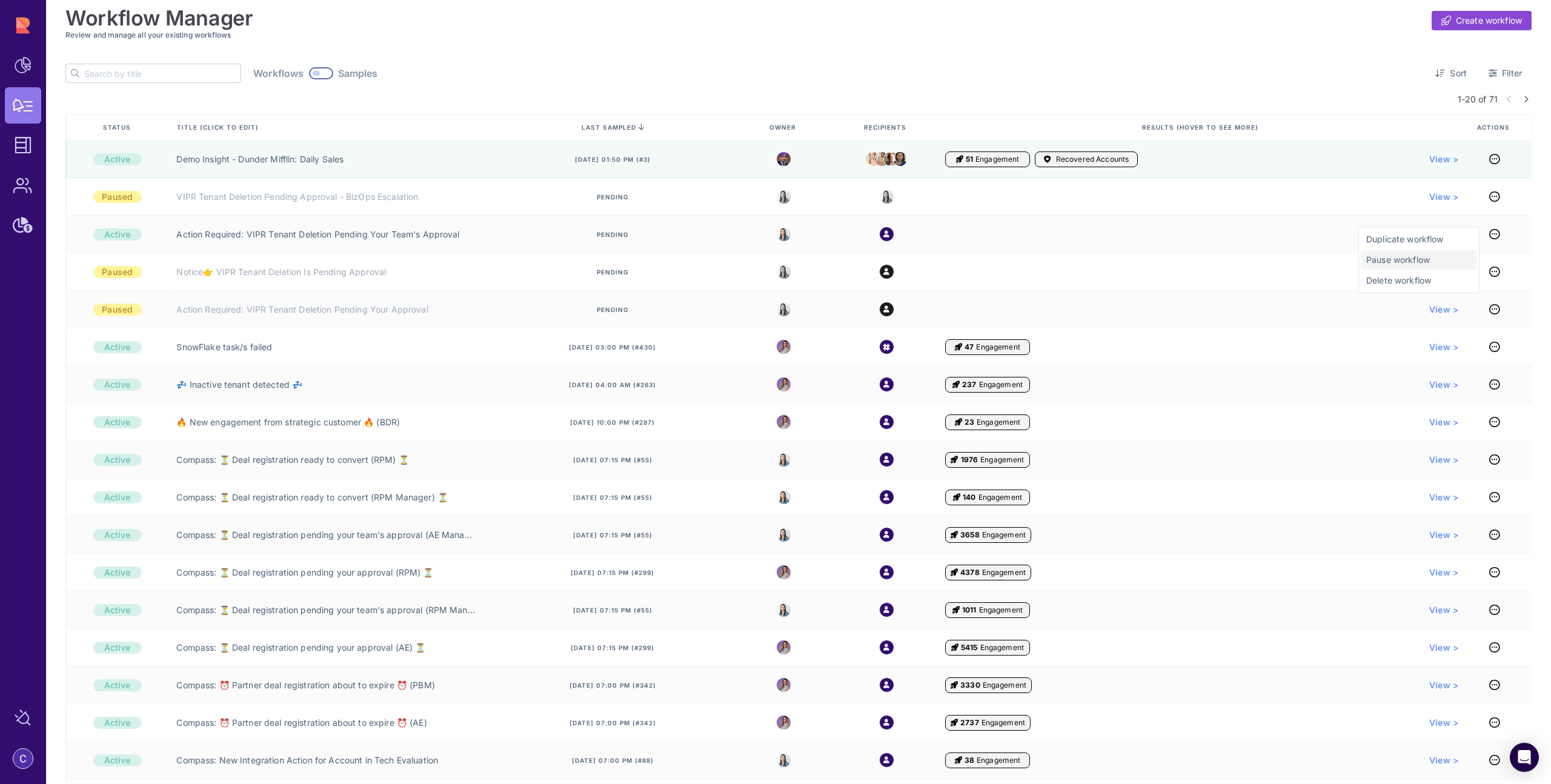
click at [1407, 260] on span "Pause workflow" at bounding box center [1418, 260] width 105 height 12
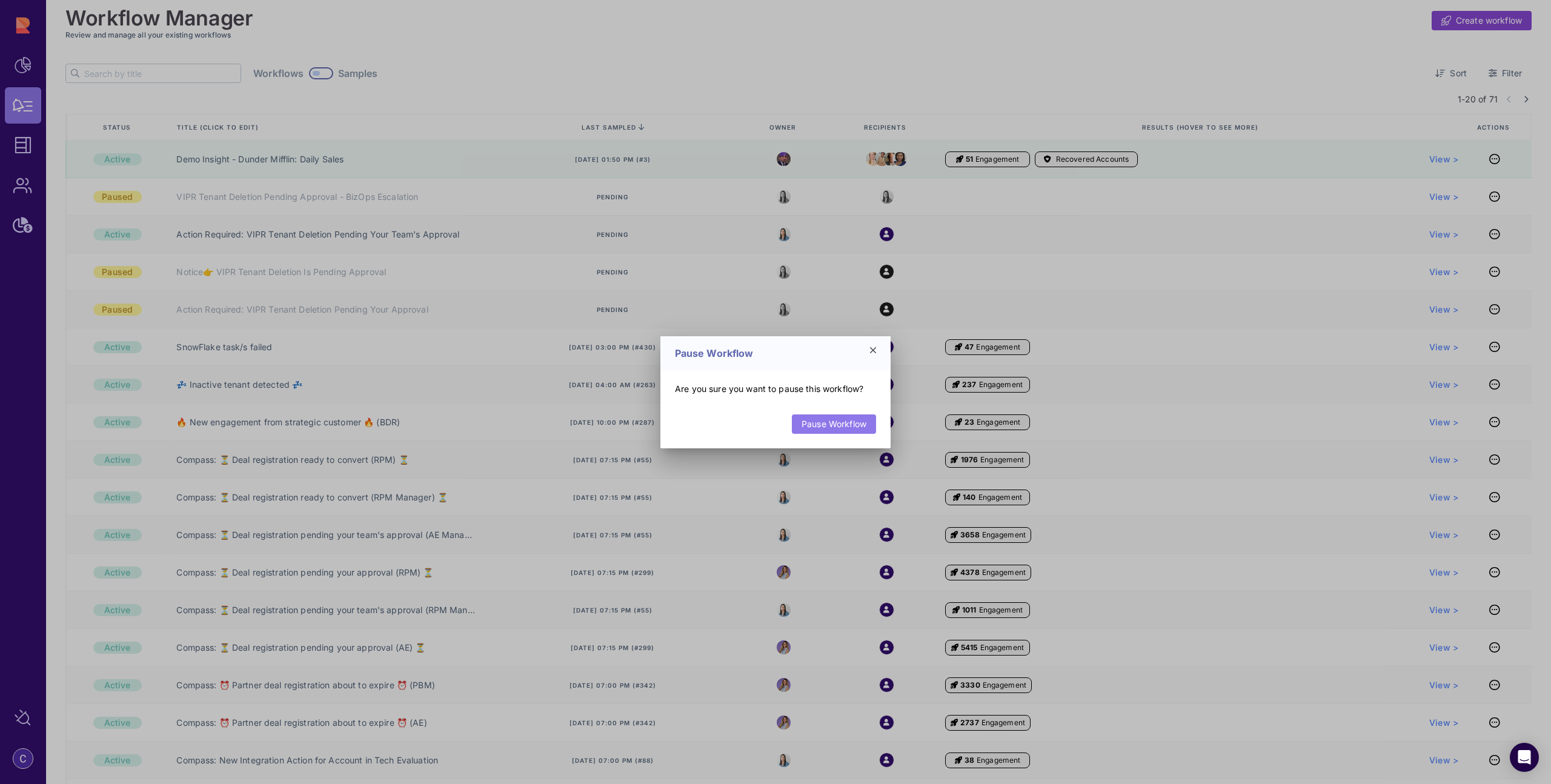
click at [843, 427] on link "Pause Workflow" at bounding box center [834, 424] width 84 height 20
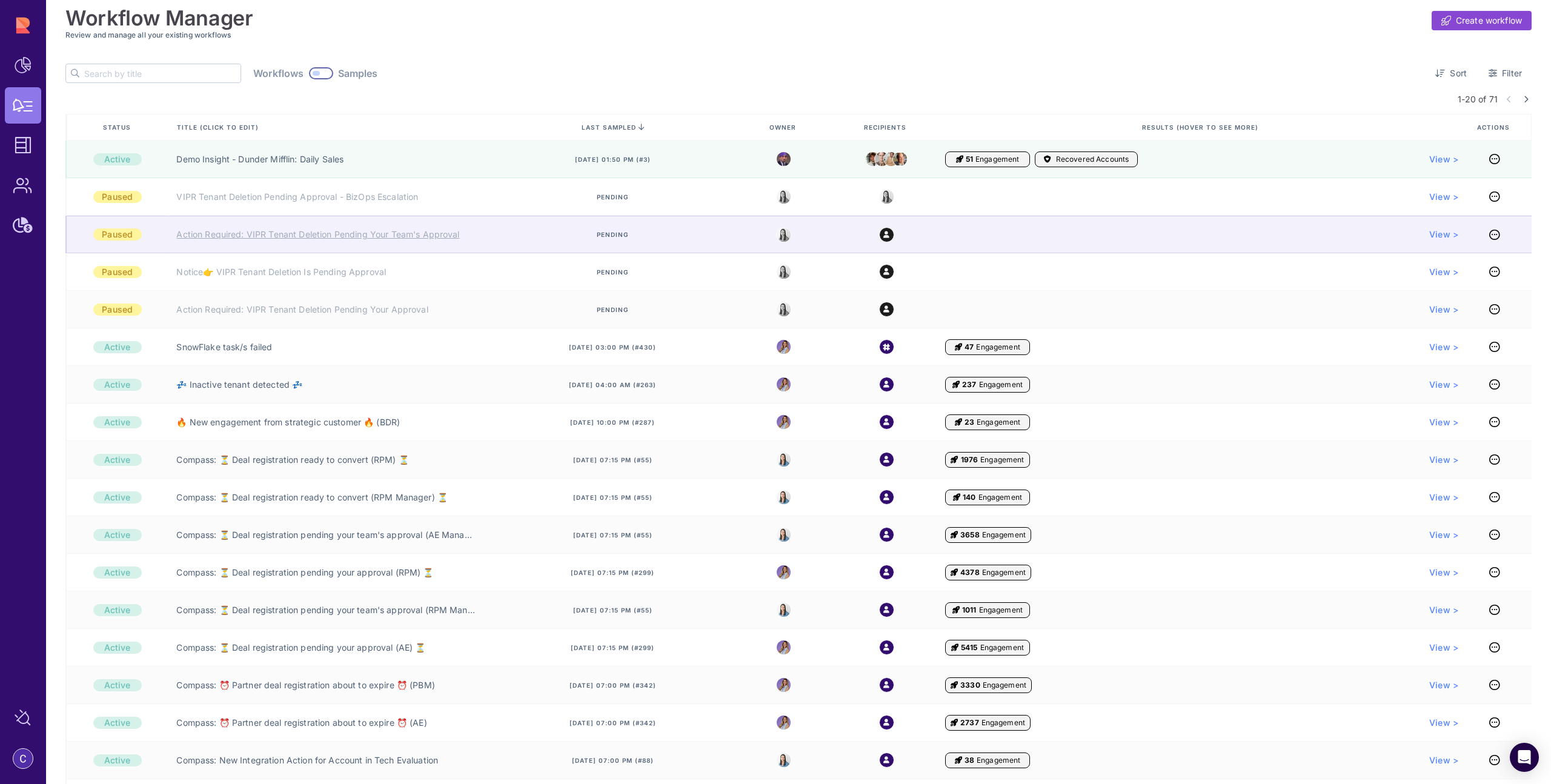
click at [406, 236] on link "Action Required: VIPR Tenant Deletion Pending Your Team's Approval" at bounding box center [318, 235] width 283 height 12
click at [1489, 235] on icon at bounding box center [1495, 235] width 11 height 1
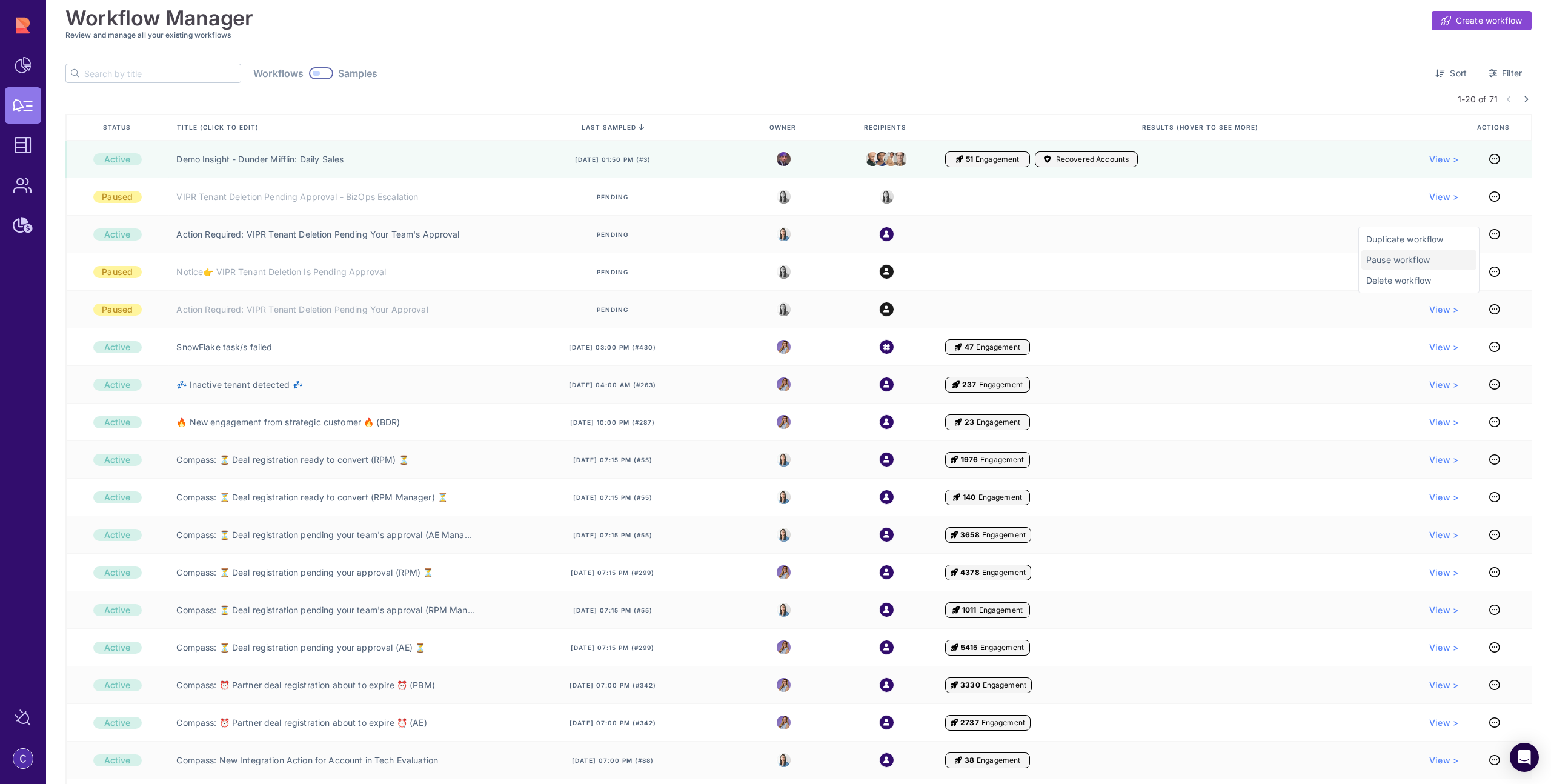
click at [1411, 258] on span "Pause workflow" at bounding box center [1418, 260] width 105 height 12
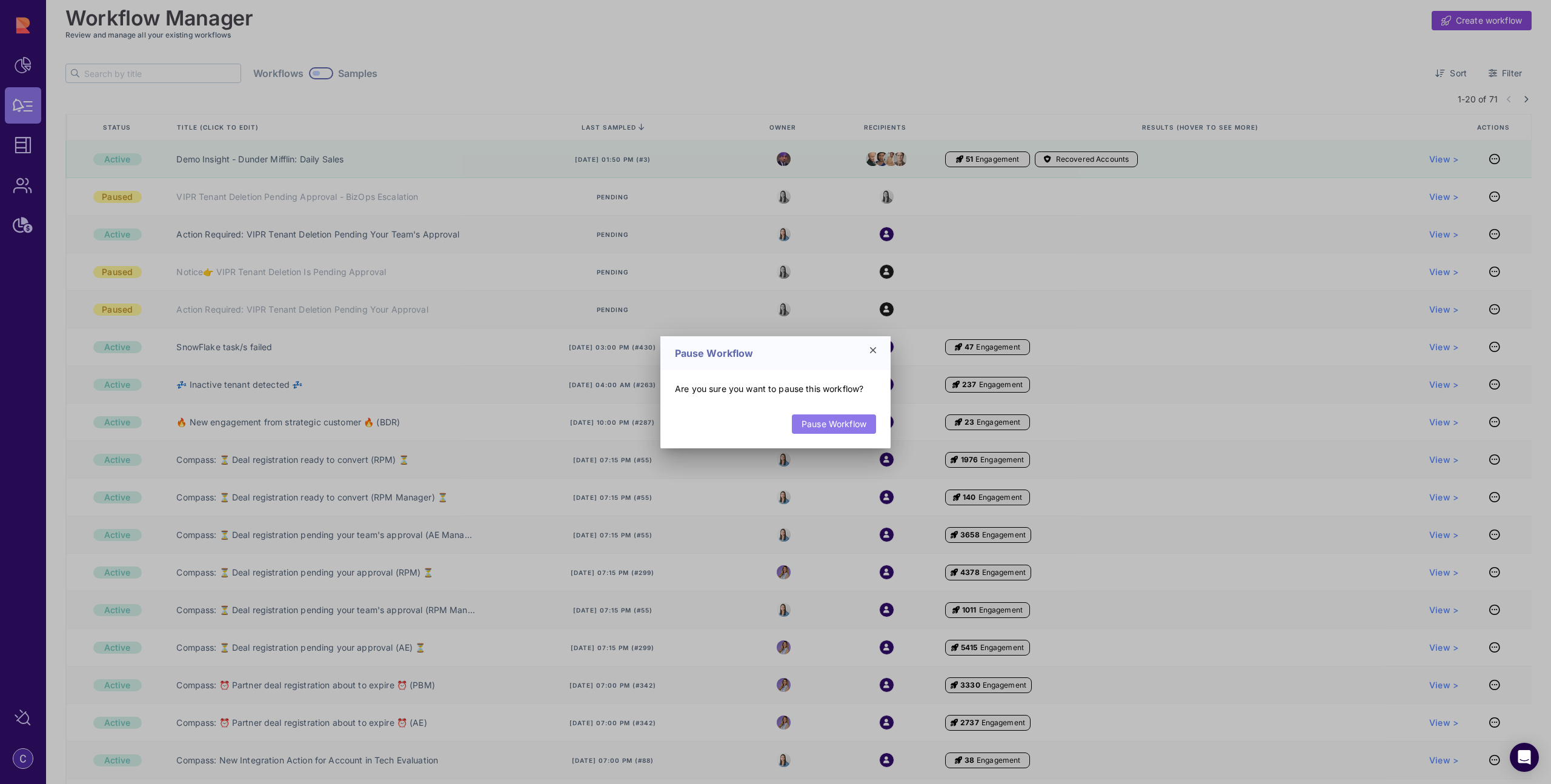
click at [840, 422] on link "Pause Workflow" at bounding box center [834, 424] width 84 height 20
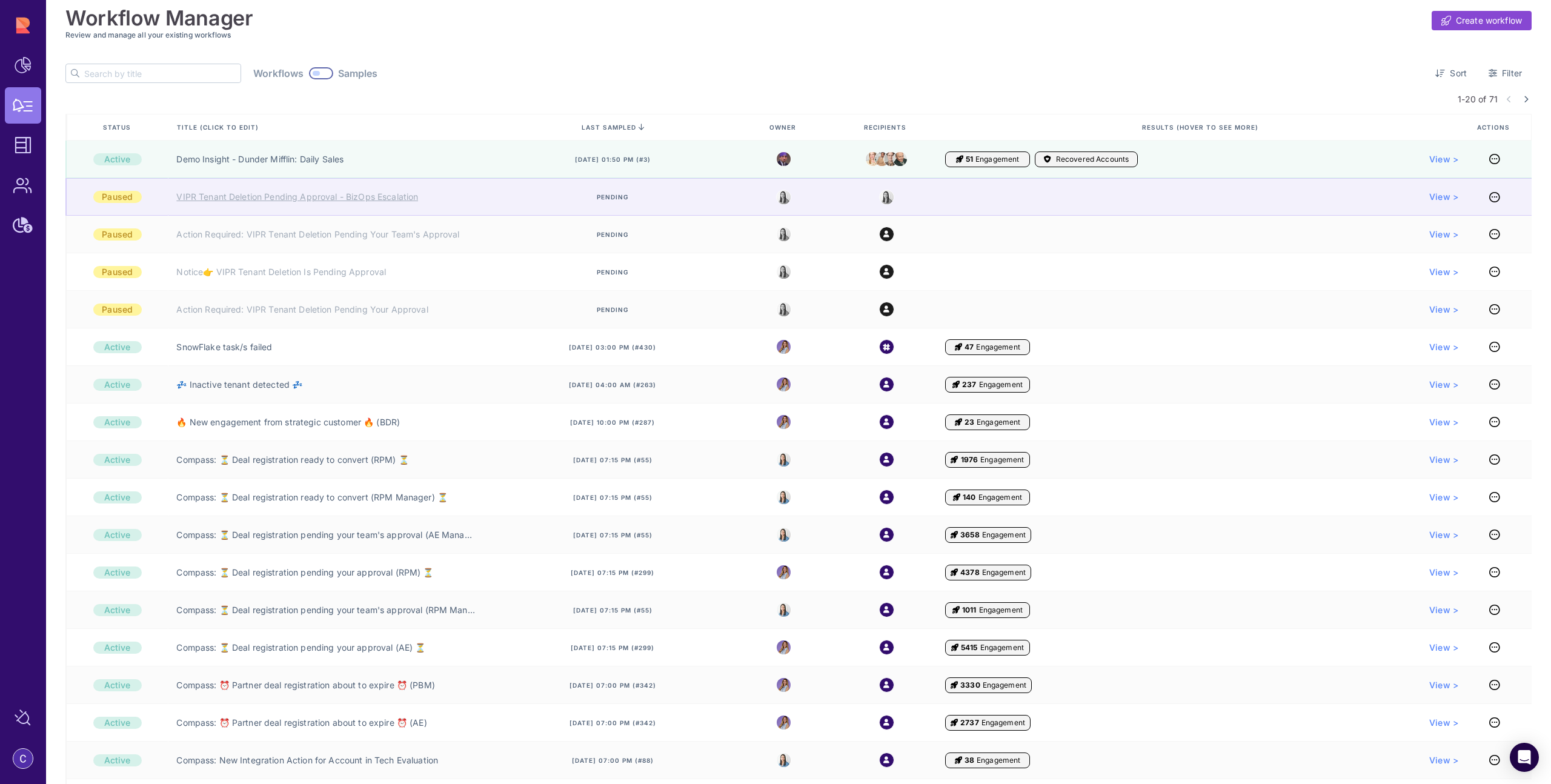
click at [346, 200] on link "VIPR Tenant Deletion Pending Approval - BizOps Escalation" at bounding box center [297, 197] width 242 height 12
click at [1490, 197] on icon at bounding box center [1495, 197] width 11 height 1
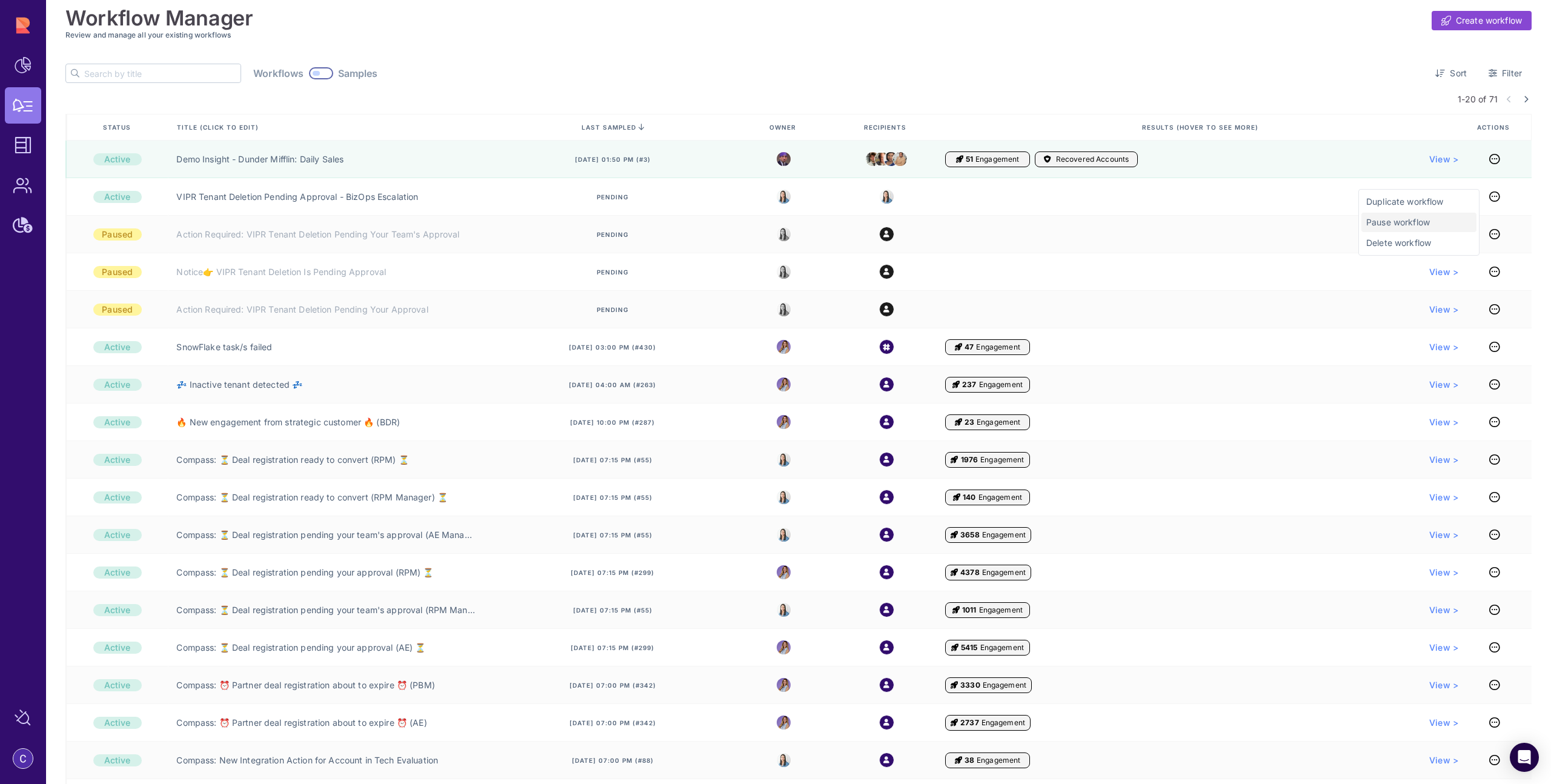
click at [1417, 224] on span "Pause workflow" at bounding box center [1418, 222] width 105 height 12
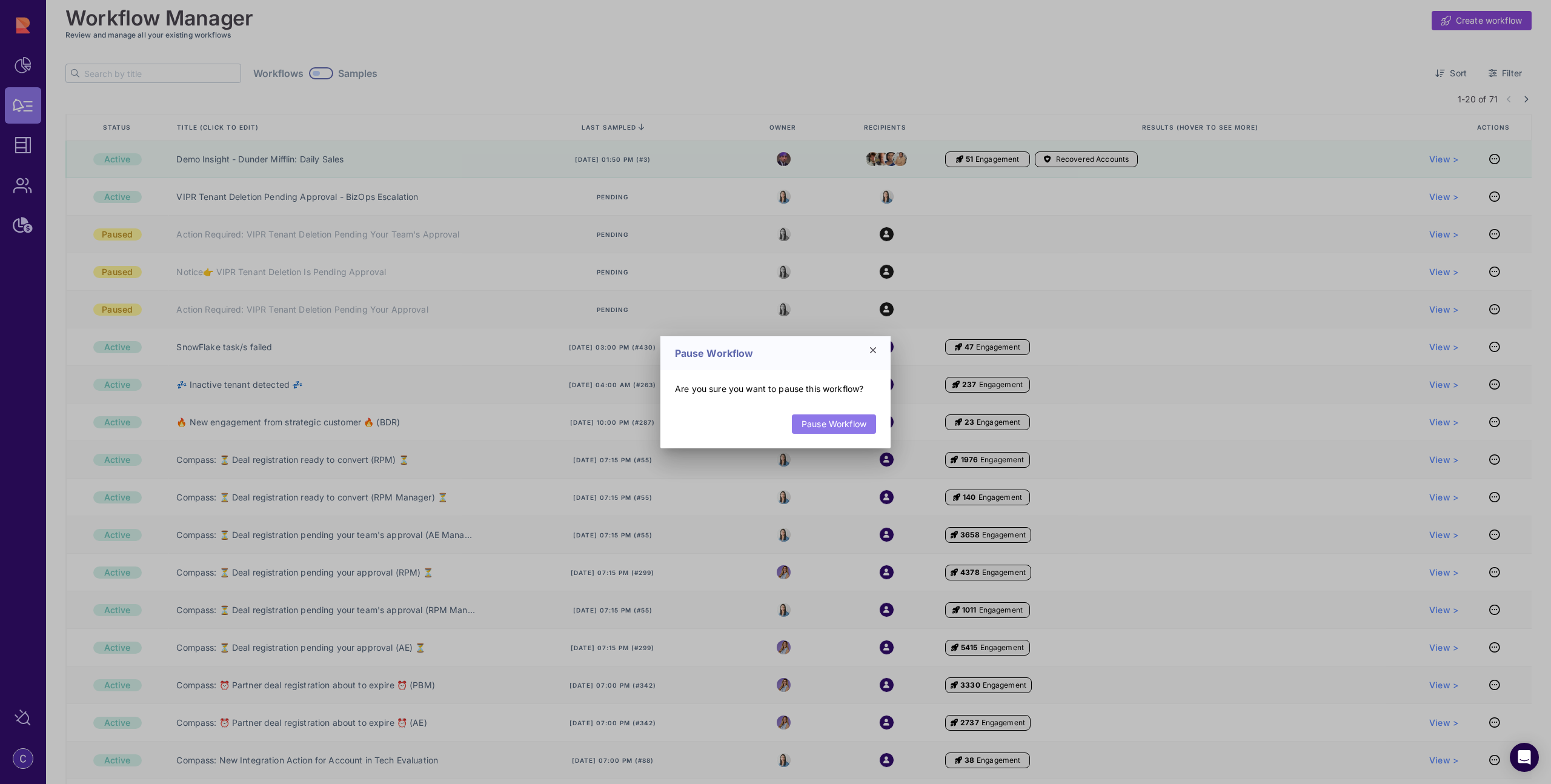
click at [845, 424] on link "Pause Workflow" at bounding box center [834, 424] width 84 height 20
